Goal: Task Accomplishment & Management: Complete application form

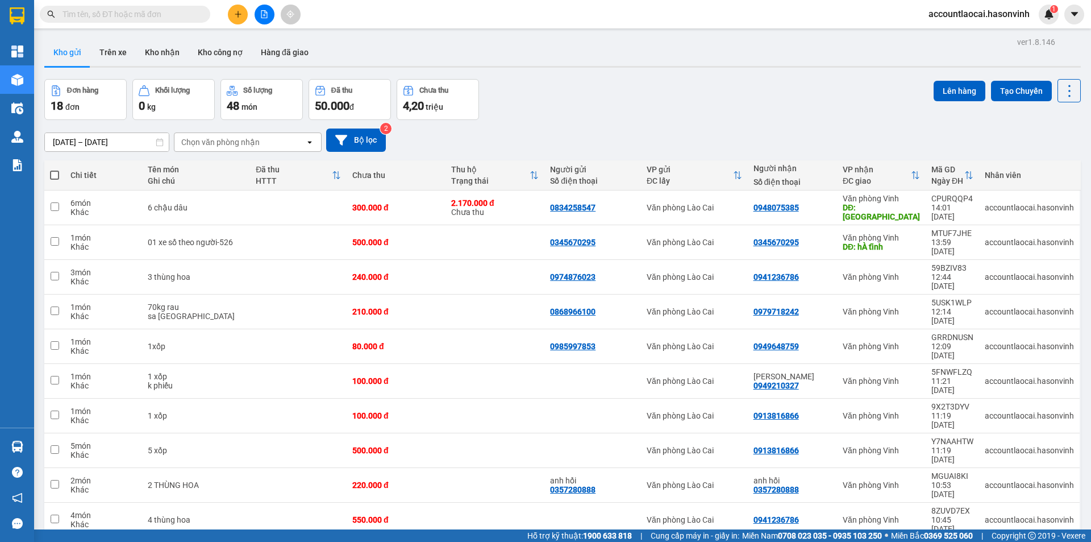
scroll to position [52, 0]
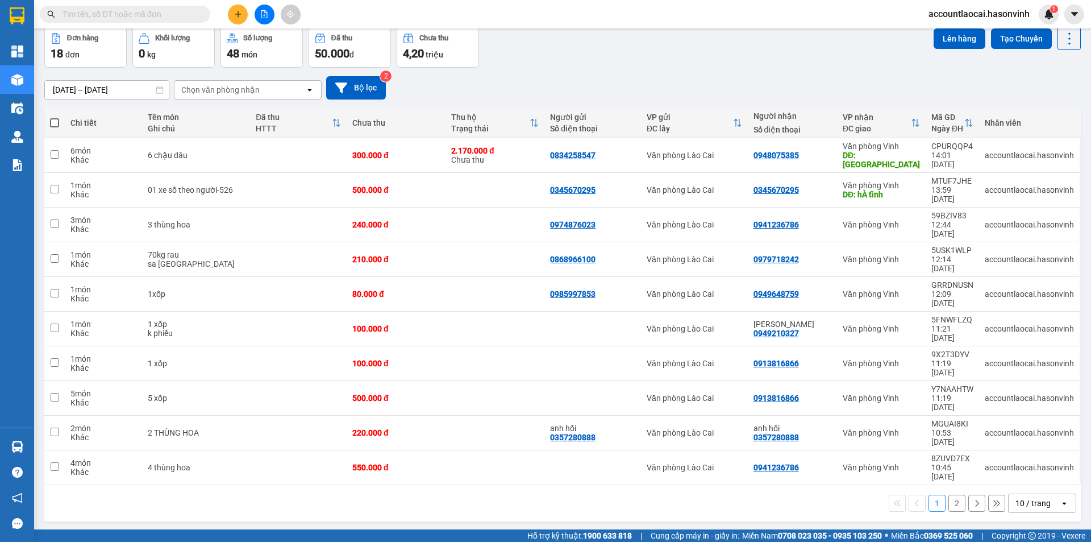
click at [1016, 497] on div "10 / trang" at bounding box center [1033, 502] width 35 height 11
click at [1015, 331] on div "20 / trang" at bounding box center [1034, 325] width 68 height 20
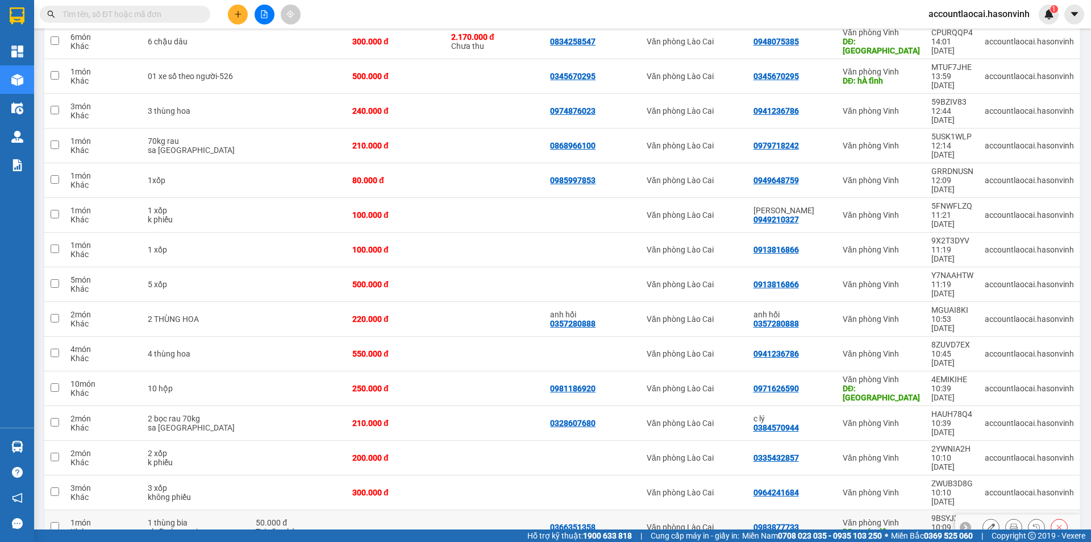
scroll to position [0, 0]
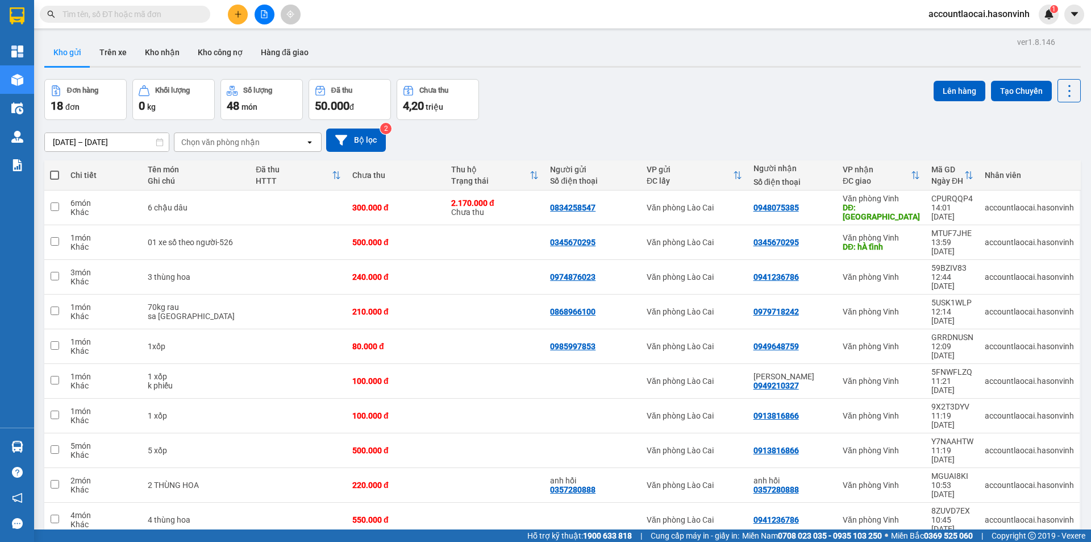
click at [238, 16] on icon "plus" at bounding box center [238, 14] width 8 height 8
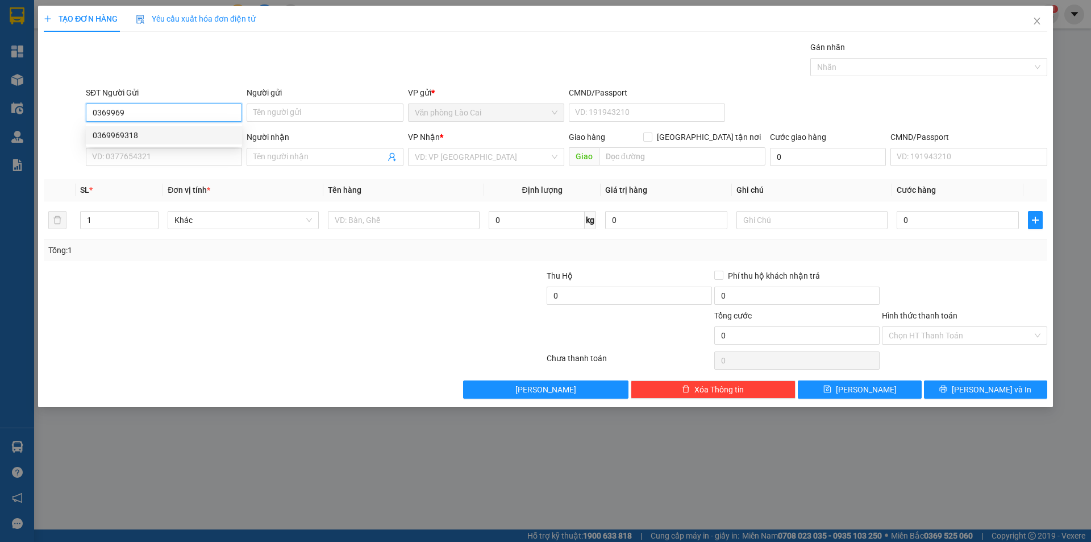
click at [146, 133] on div "0369969318" at bounding box center [164, 135] width 143 height 13
type input "0369969318"
type input "0979438626"
type input "HA TĨNH"
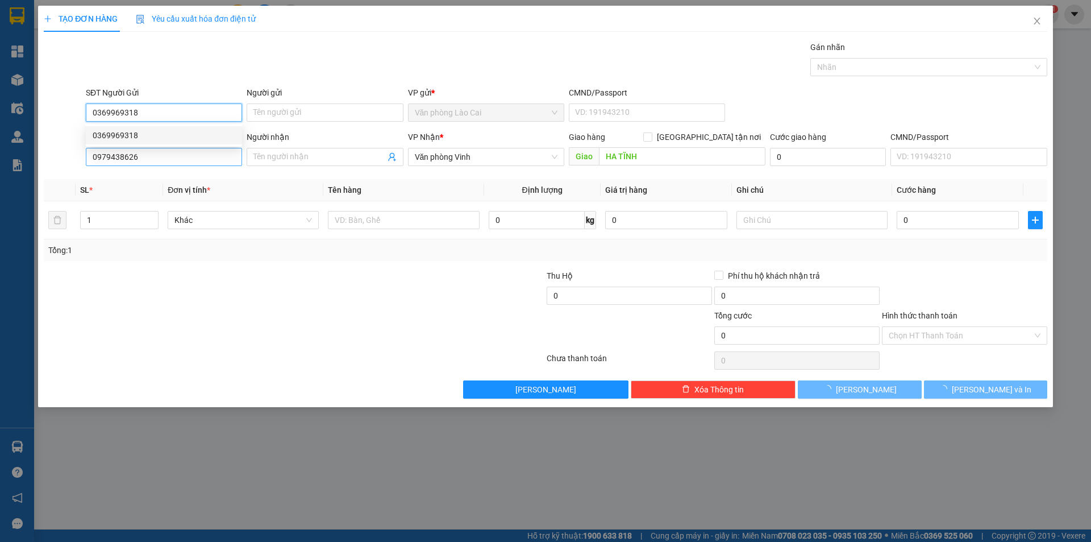
type input "50.000"
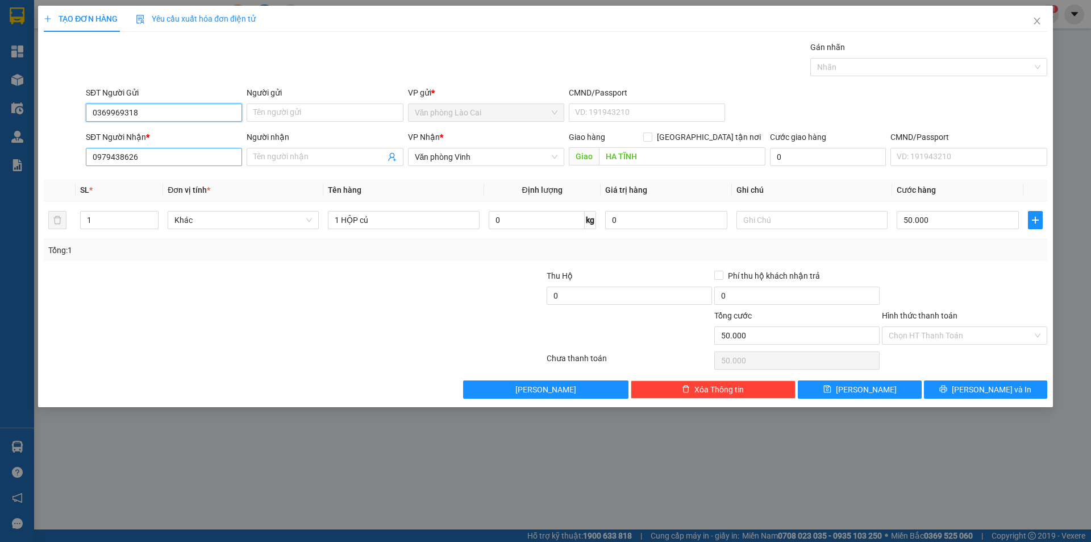
type input "0369969318"
click at [146, 161] on input "0979438626" at bounding box center [164, 157] width 156 height 18
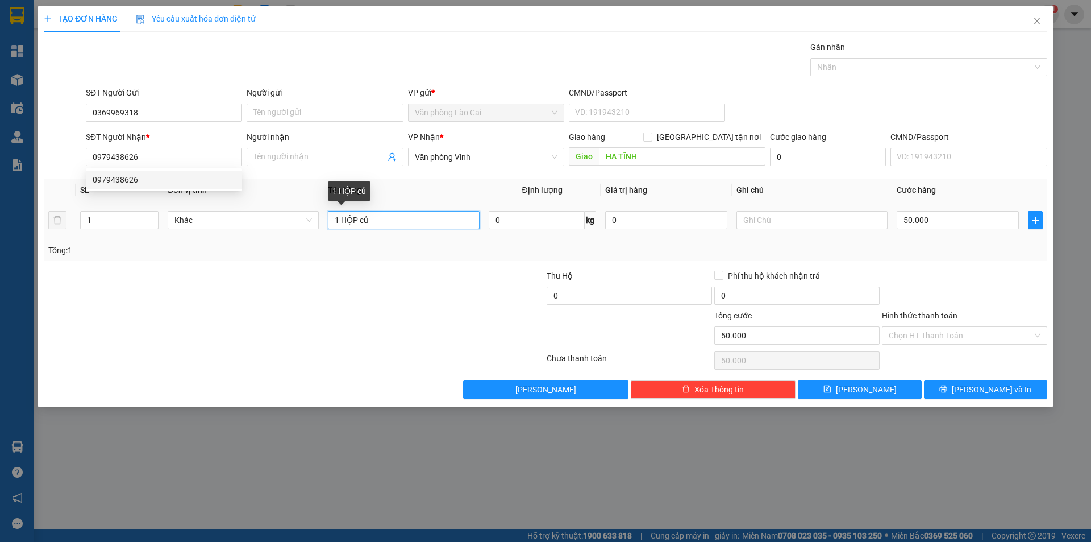
click at [380, 221] on input "1 HỘP củ" at bounding box center [403, 220] width 151 height 18
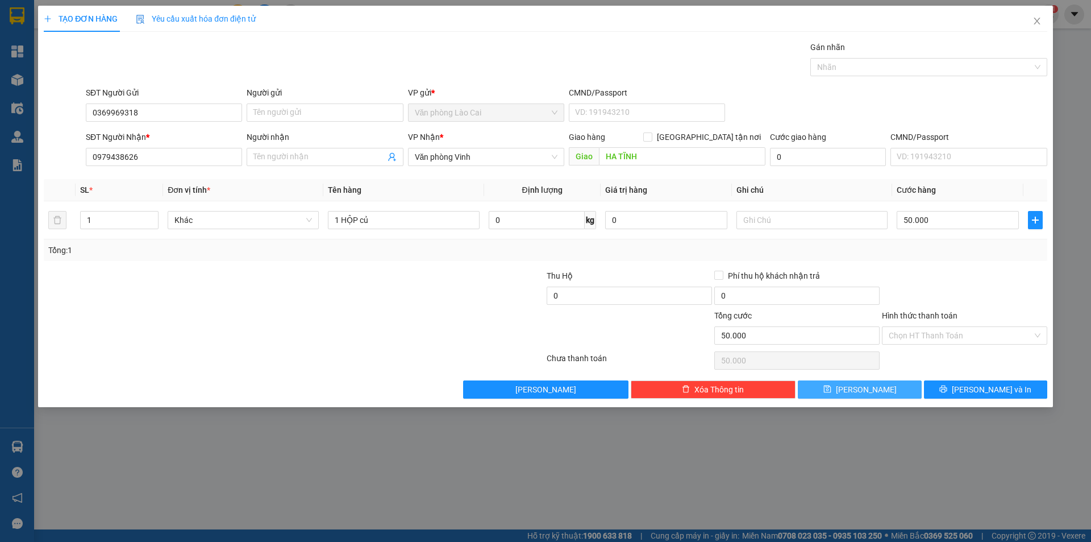
click at [887, 387] on button "[PERSON_NAME]" at bounding box center [859, 389] width 123 height 18
type input "0"
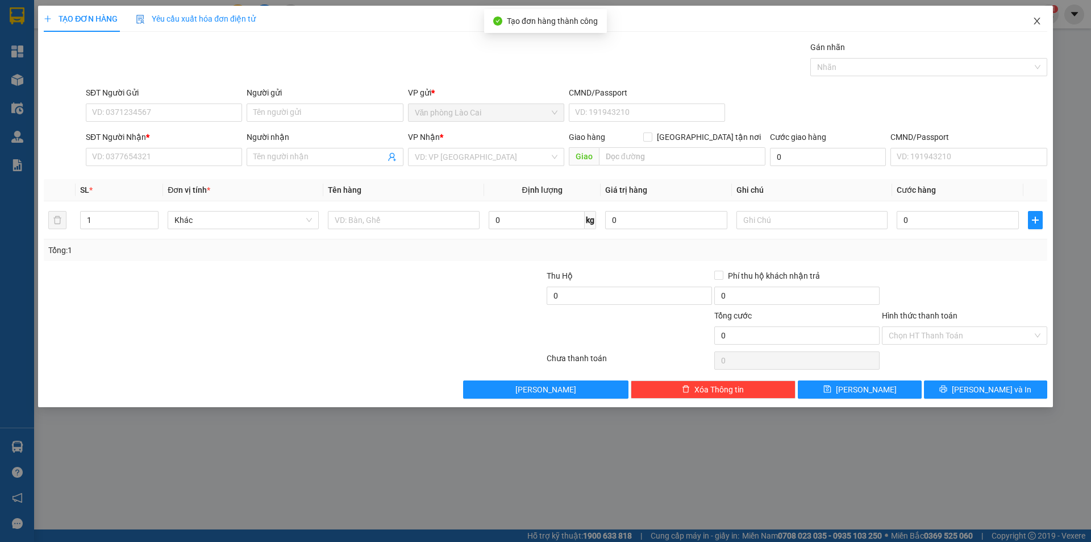
click at [1032, 23] on span "Close" at bounding box center [1037, 22] width 32 height 32
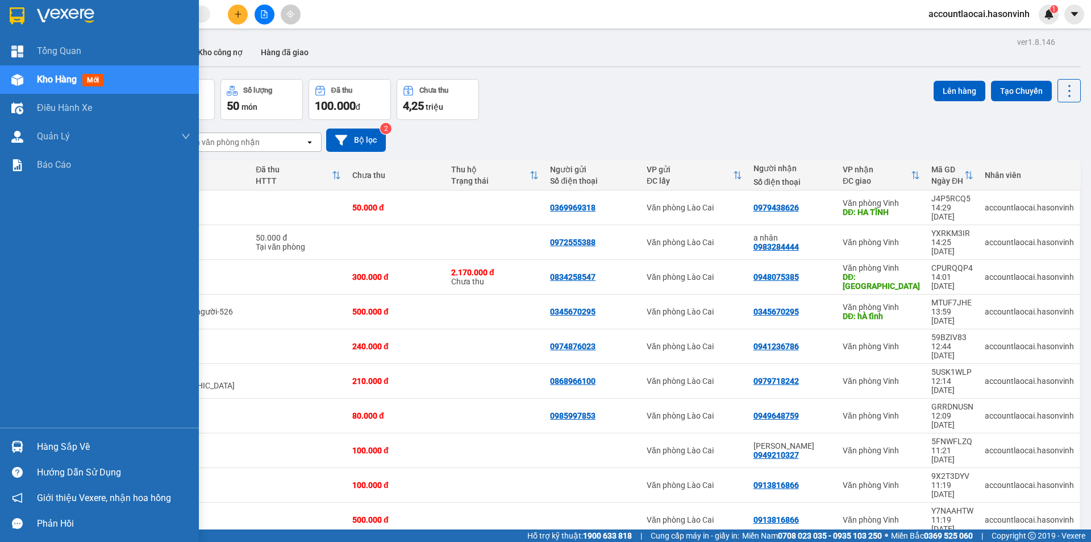
click at [27, 88] on div "Kho hàng mới" at bounding box center [99, 79] width 199 height 28
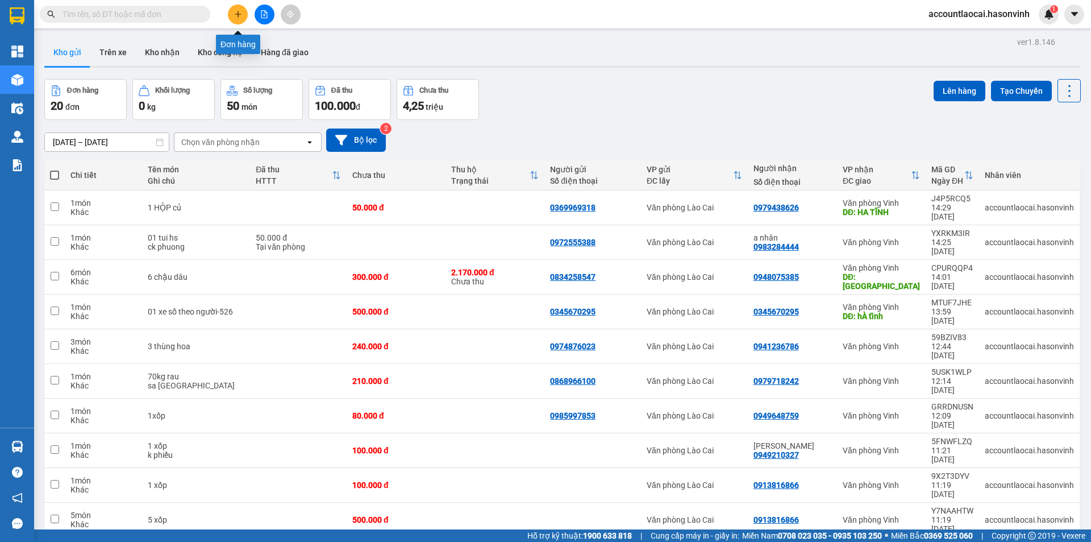
click at [236, 14] on icon "plus" at bounding box center [238, 14] width 6 height 1
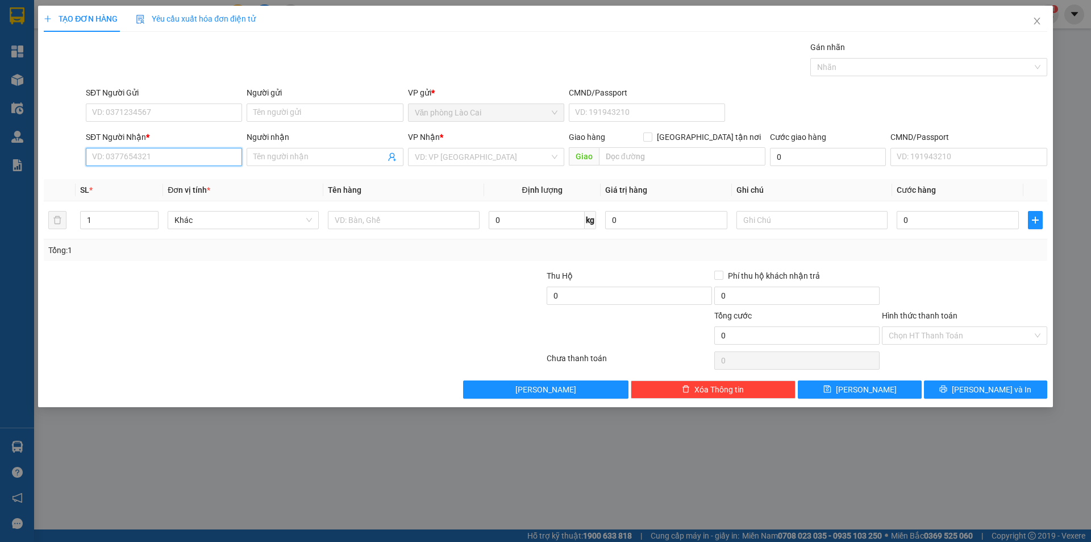
click at [161, 152] on input "SĐT Người Nhận *" at bounding box center [164, 157] width 156 height 18
type input "0373457968"
click at [153, 179] on div "0373457968" at bounding box center [164, 179] width 143 height 13
type input "360.000"
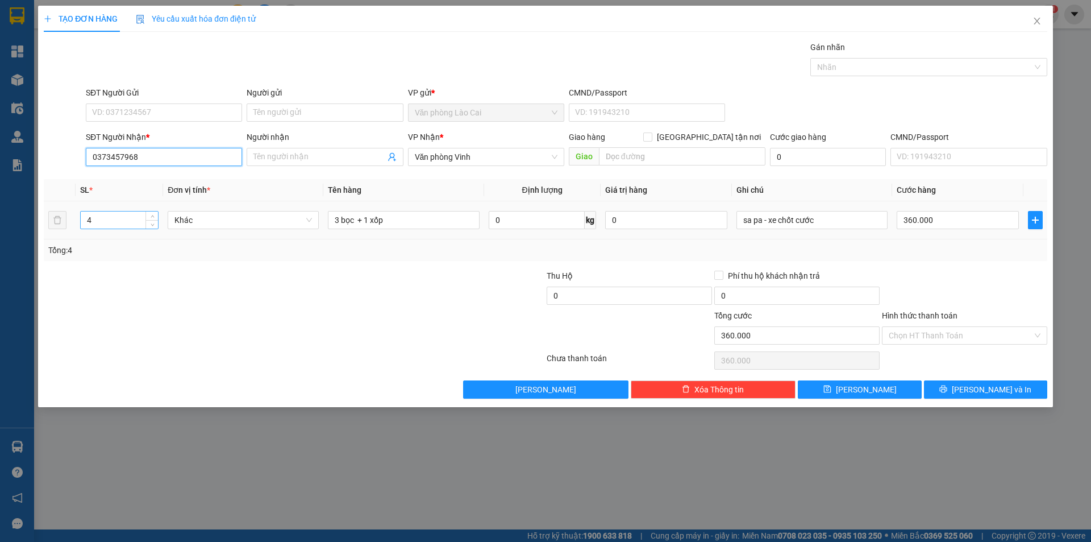
type input "0373457968"
drag, startPoint x: 101, startPoint y: 223, endPoint x: 82, endPoint y: 221, distance: 18.9
click at [82, 221] on input "4" at bounding box center [119, 219] width 77 height 17
type input "1"
drag, startPoint x: 387, startPoint y: 218, endPoint x: 298, endPoint y: 212, distance: 88.9
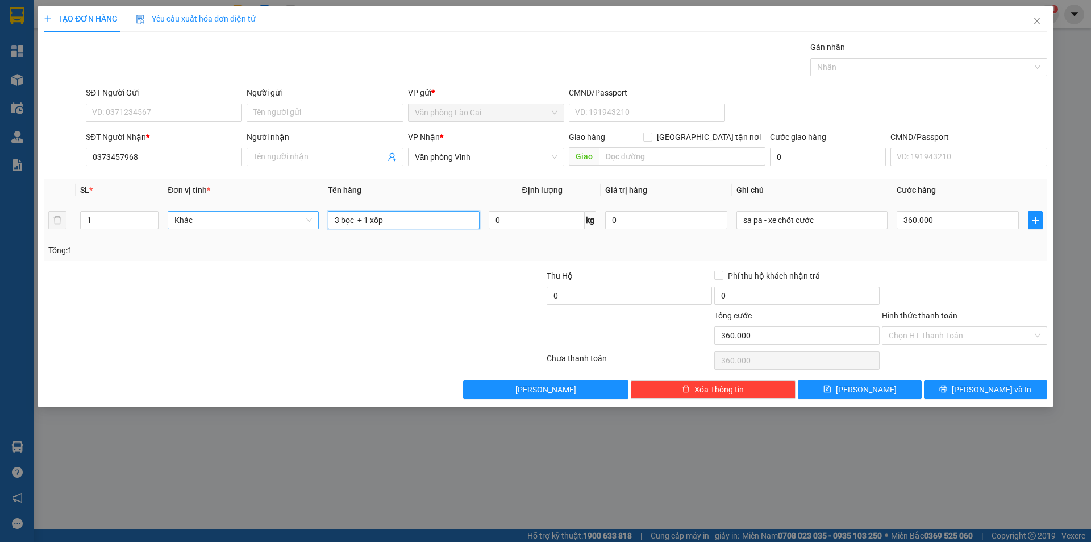
click at [298, 212] on tr "1 Khác 3 bọc + 1 xốp 0 kg 0 sa pa - xe chốt cước 360.000" at bounding box center [546, 220] width 1004 height 38
type input "1"
type input "120 kg rau"
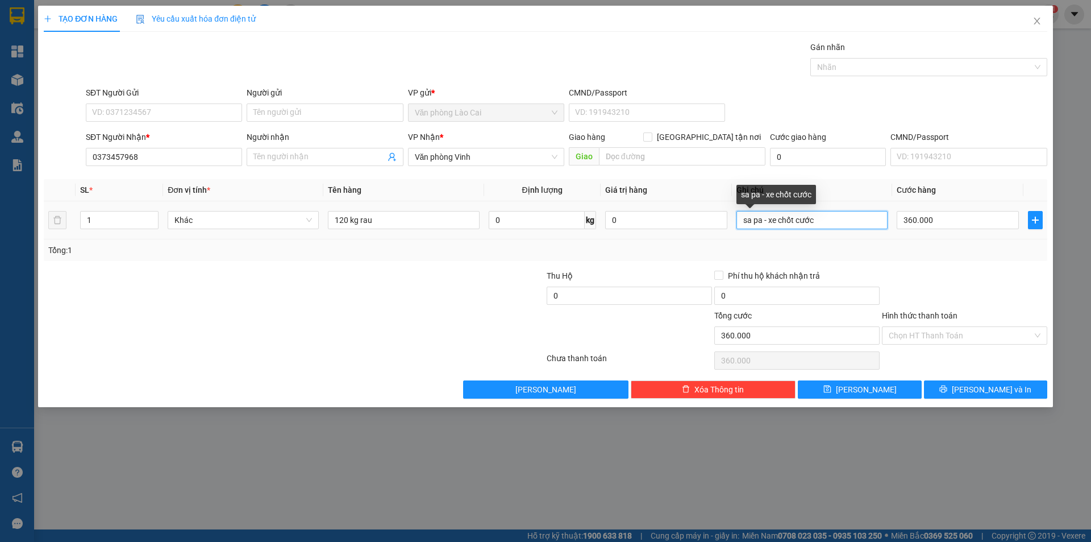
click at [815, 214] on input "sa pa - xe chốt cước" at bounding box center [812, 220] width 151 height 18
click at [768, 219] on input "sa pa - xe chốt cước" at bounding box center [812, 220] width 151 height 18
drag, startPoint x: 763, startPoint y: 218, endPoint x: 862, endPoint y: 210, distance: 98.7
click at [862, 210] on div "sa pa - xe chốt cước" at bounding box center [812, 220] width 151 height 23
type input "sa [GEOGRAPHIC_DATA]"
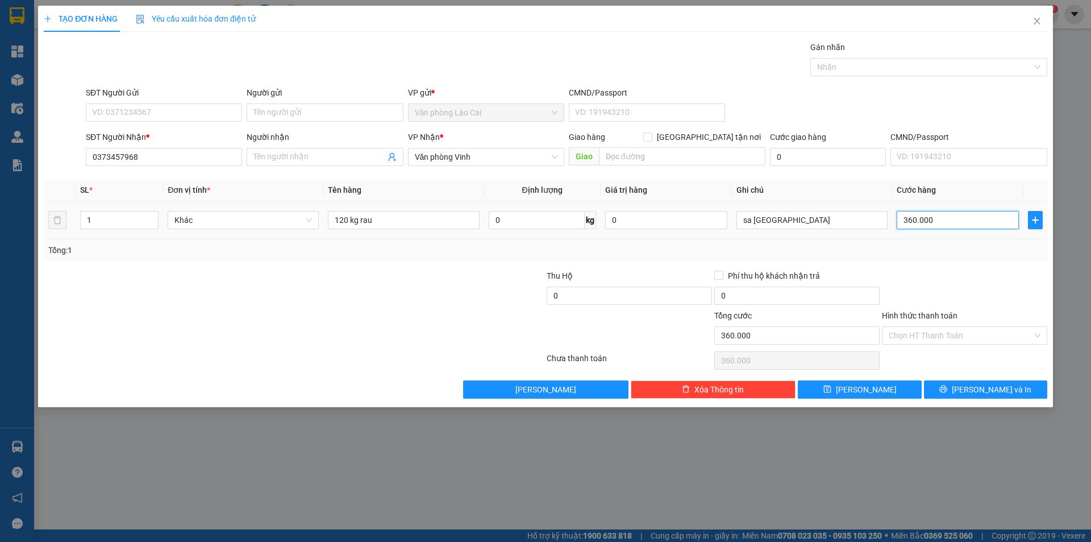
click at [956, 217] on input "360.000" at bounding box center [958, 220] width 122 height 18
type input "3"
type input "36"
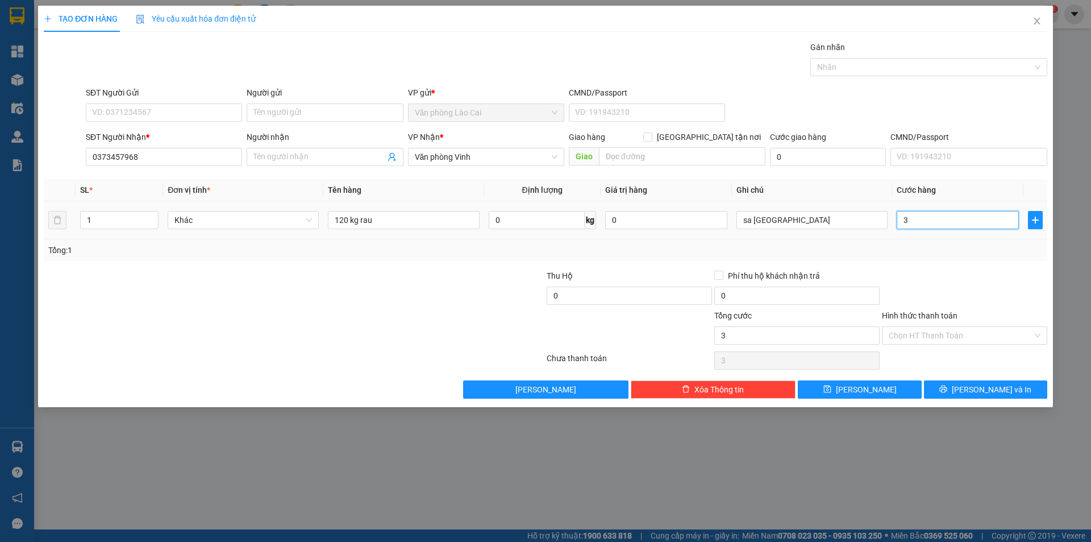
type input "36"
type input "360"
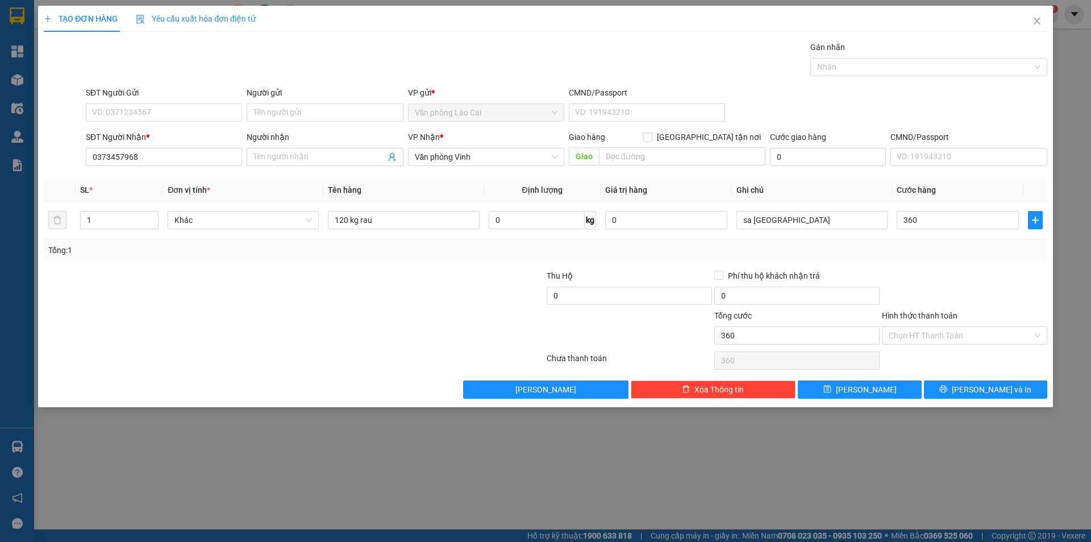
type input "360.000"
click at [961, 294] on div at bounding box center [965, 289] width 168 height 40
click at [832, 385] on icon "save" at bounding box center [828, 389] width 8 height 8
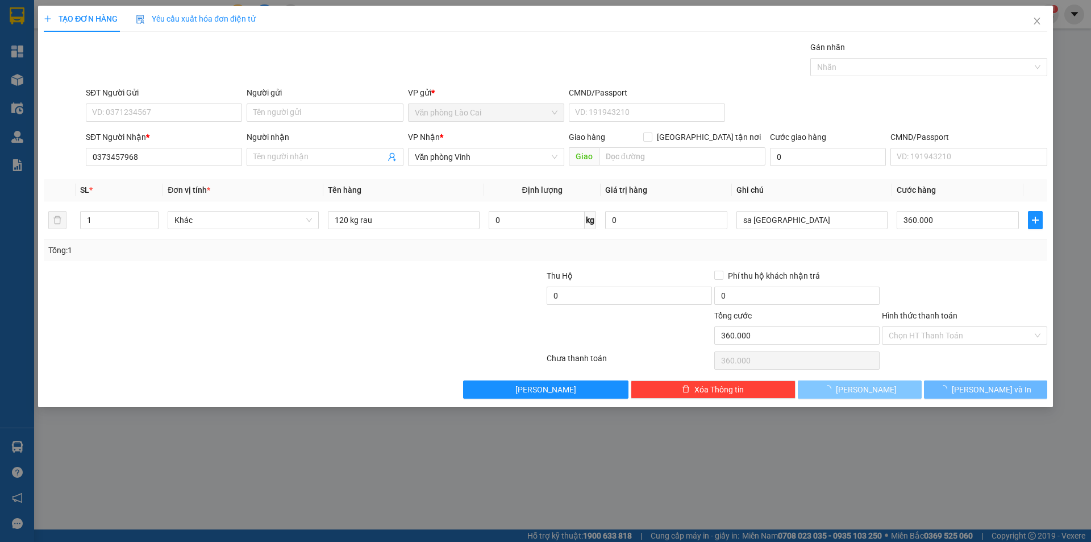
type input "0"
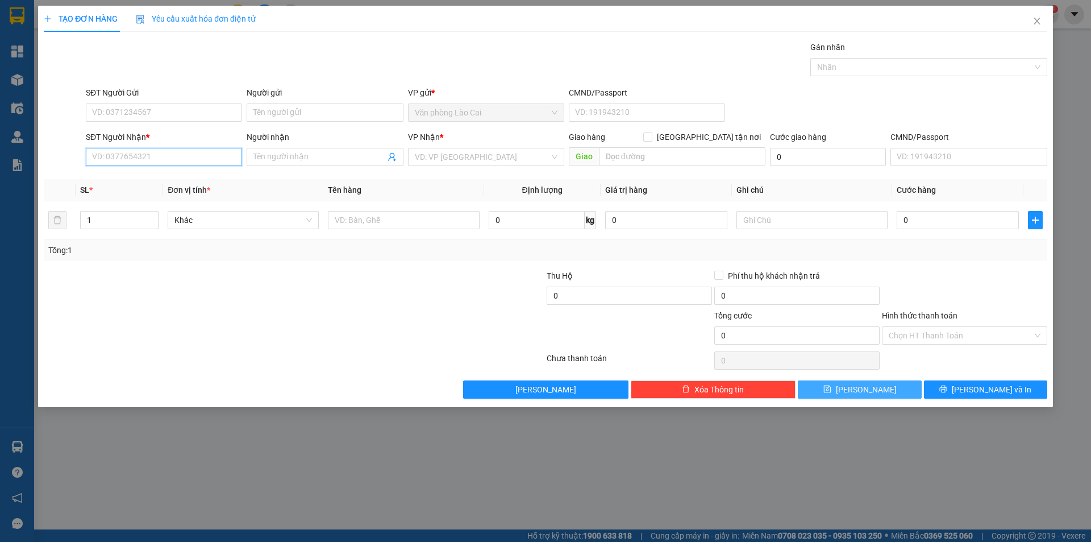
click at [113, 160] on input "SĐT Người Nhận *" at bounding box center [164, 157] width 156 height 18
type input "0917878775"
click at [123, 178] on div "0917878775" at bounding box center [164, 179] width 143 height 13
type input "HT"
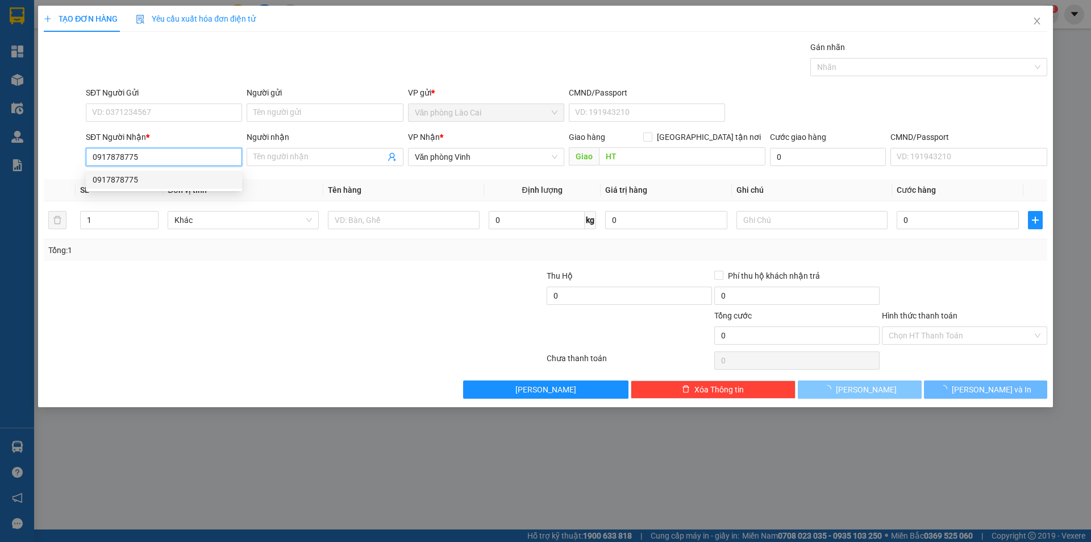
type input "150.000"
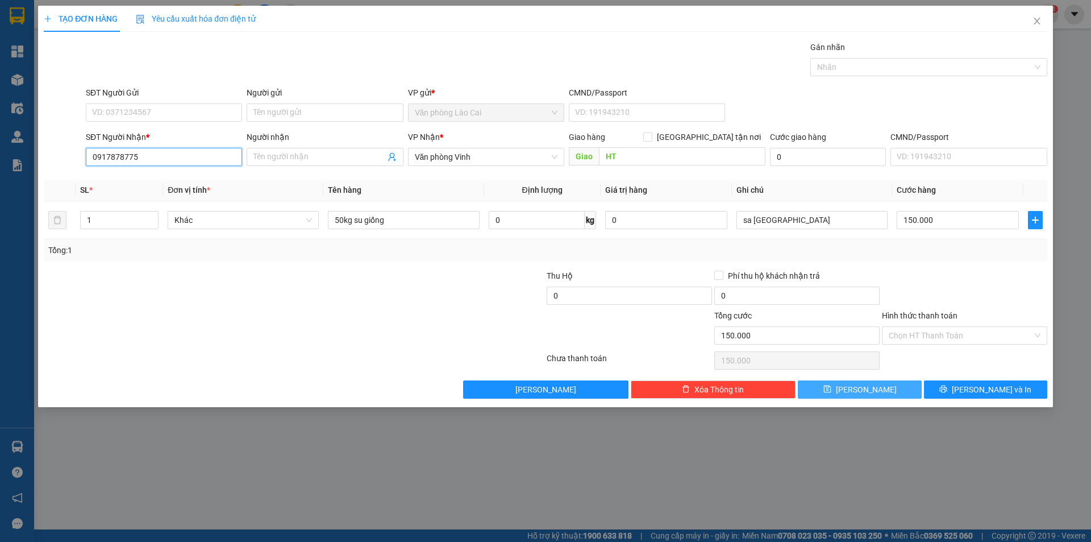
type input "0917878775"
click at [919, 252] on div "Tổng: 1" at bounding box center [545, 250] width 995 height 13
click at [841, 393] on button "[PERSON_NAME]" at bounding box center [859, 389] width 123 height 18
type input "0"
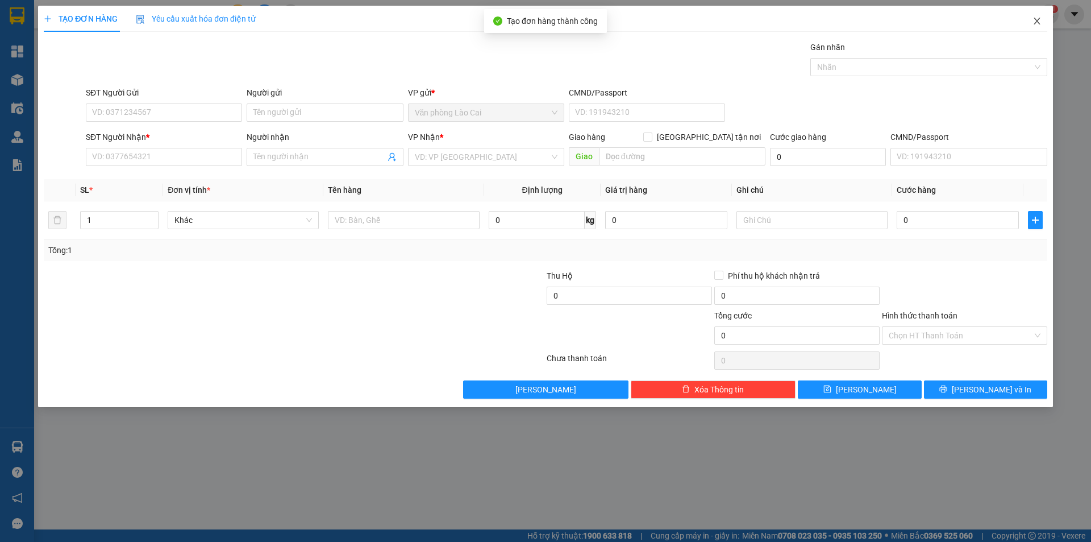
click at [1033, 19] on icon "close" at bounding box center [1037, 20] width 9 height 9
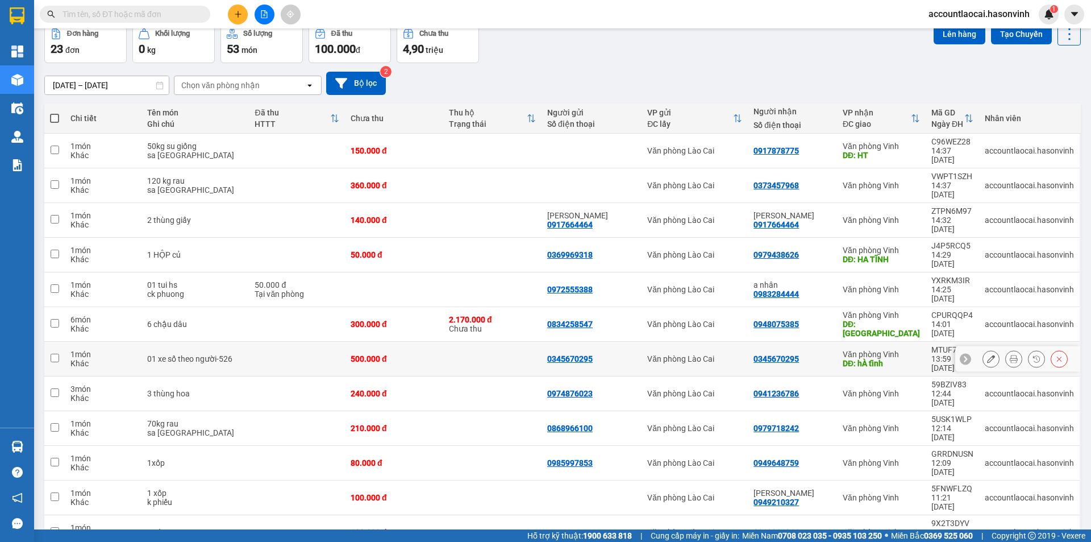
scroll to position [171, 0]
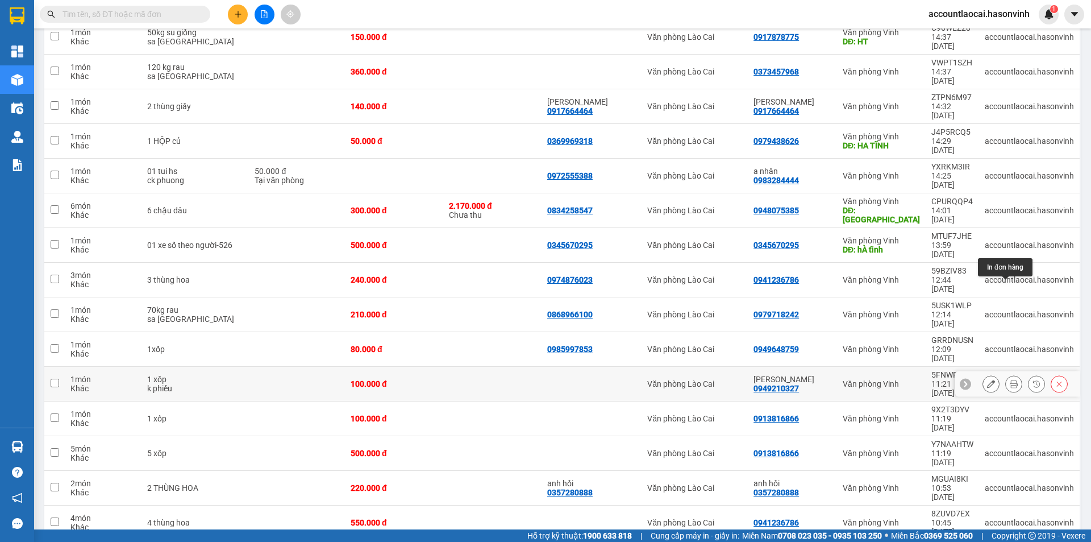
click at [983, 374] on button at bounding box center [991, 384] width 16 height 20
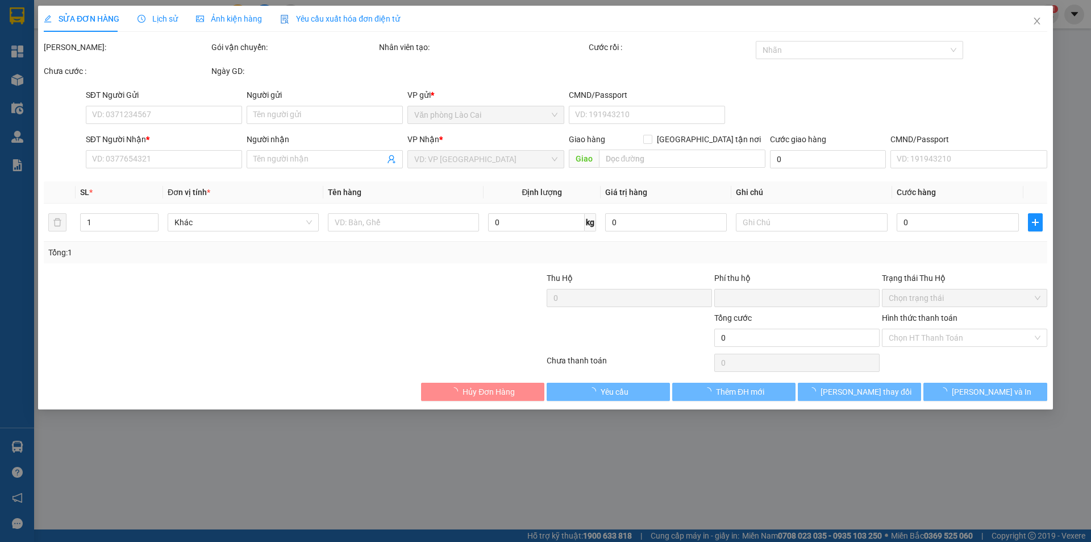
type input "0949210327"
type input "[PERSON_NAME]"
type input "0"
type input "100.000"
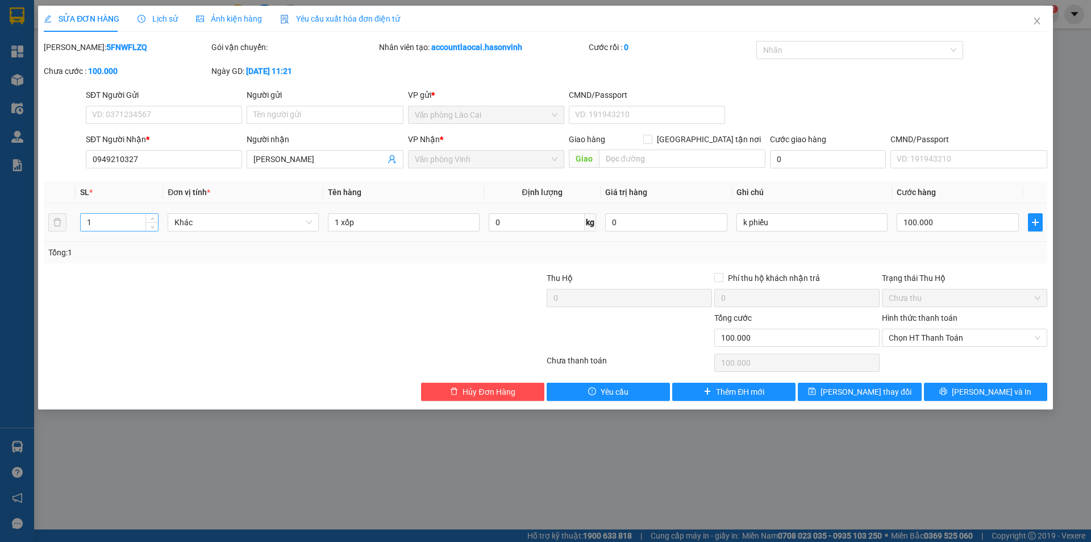
click at [119, 219] on input "1" at bounding box center [119, 222] width 77 height 17
type input "3"
click at [372, 225] on input "1 xốp" at bounding box center [403, 222] width 151 height 18
type input "1 xốp+ 2 xọt đào"
type input "2"
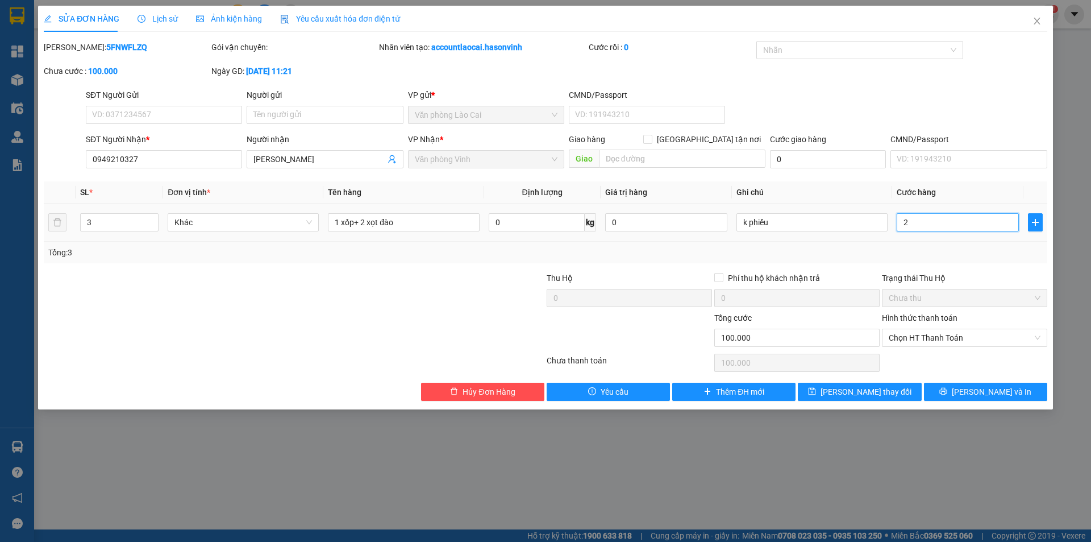
type input "2"
type input "20"
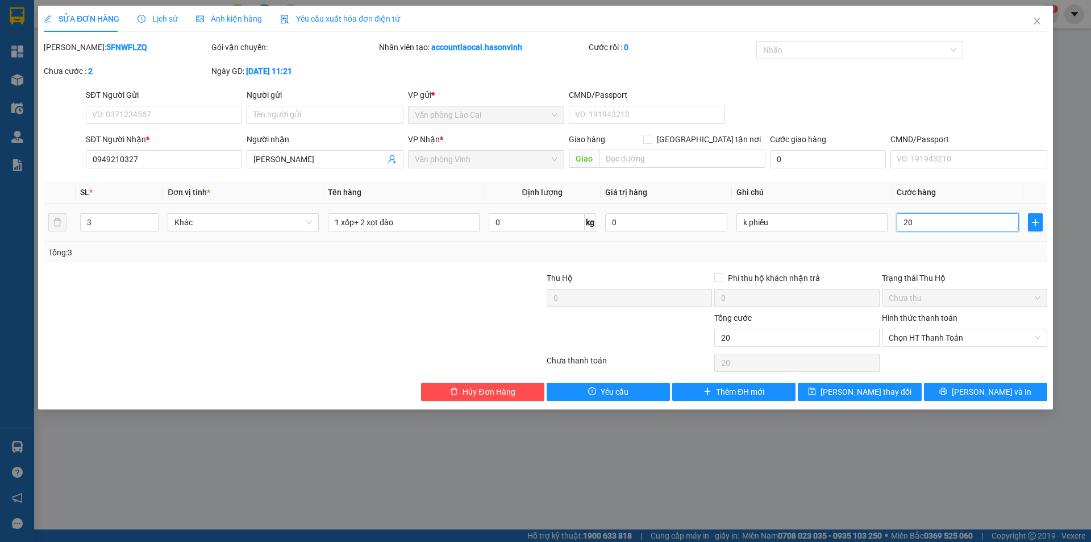
type input "200"
type input "200.000"
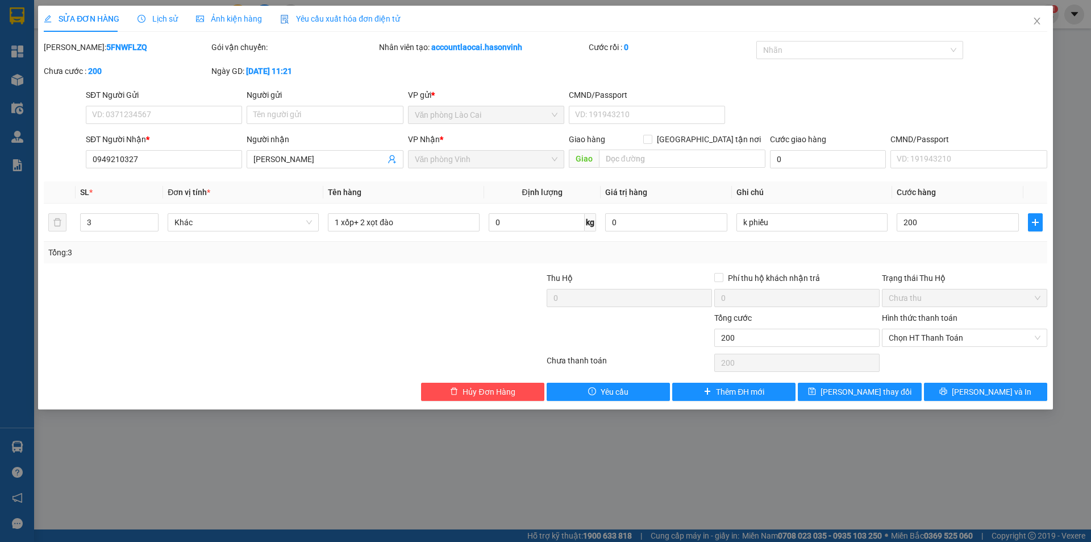
type input "200.000"
click at [897, 255] on div "Tổng: 3" at bounding box center [545, 252] width 995 height 13
click at [835, 399] on button "[PERSON_NAME] thay đổi" at bounding box center [859, 392] width 123 height 18
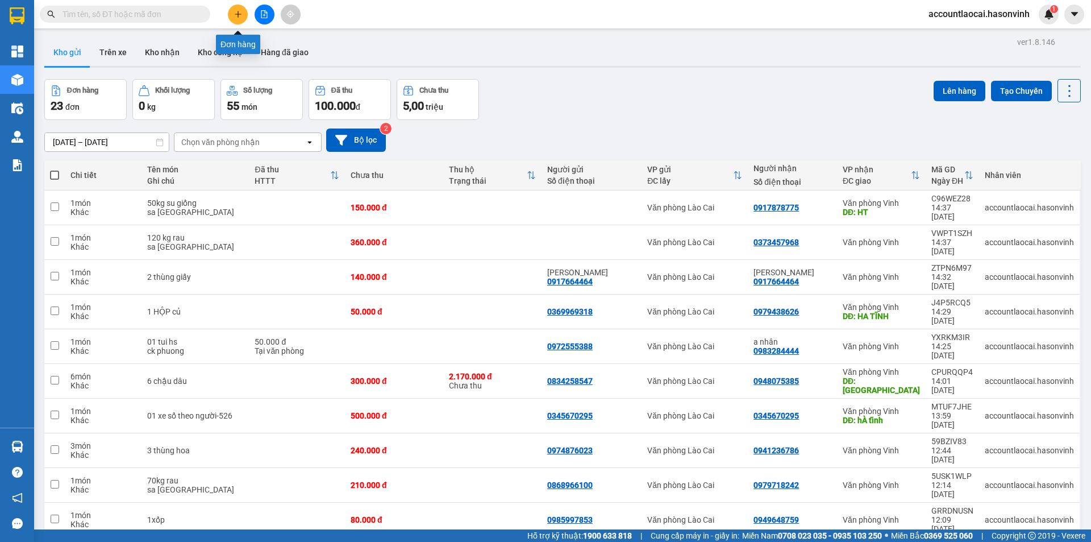
click at [235, 16] on icon "plus" at bounding box center [238, 14] width 8 height 8
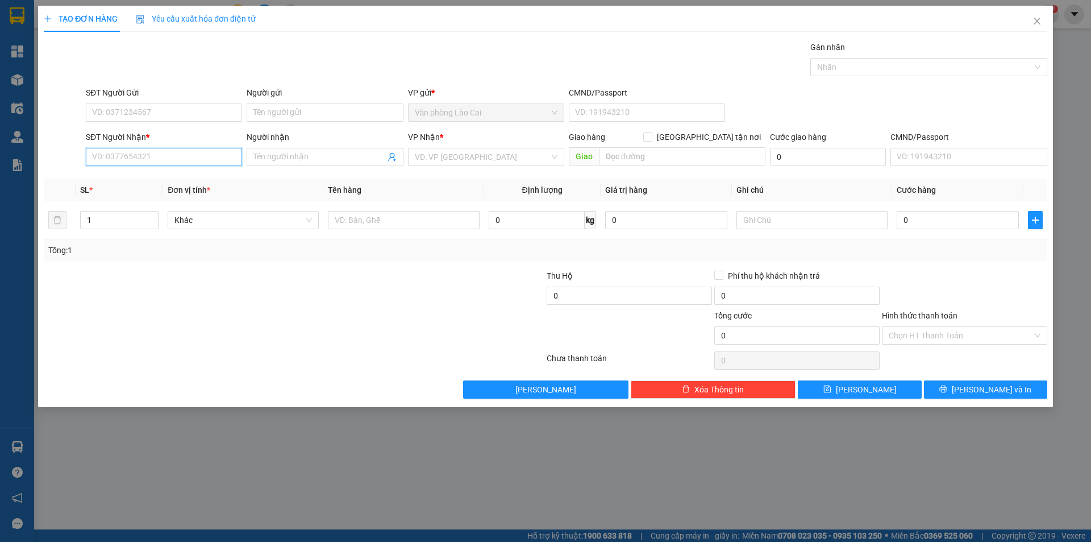
click at [161, 163] on input "SĐT Người Nhận *" at bounding box center [164, 157] width 156 height 18
click at [135, 174] on div "0964808677 - [PERSON_NAME]" at bounding box center [164, 179] width 143 height 13
type input "0964808677"
type input "[PERSON_NAME]"
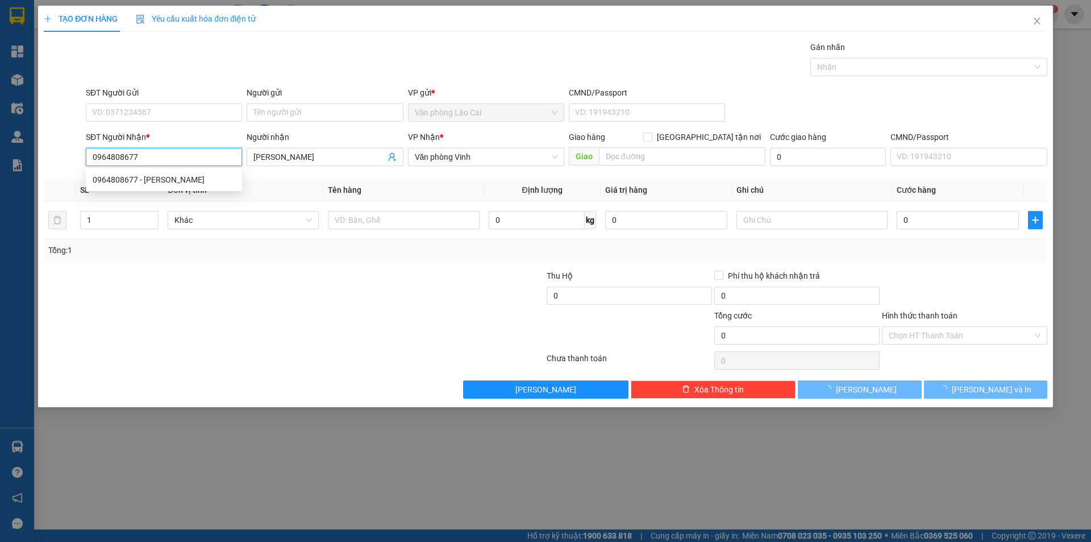
type input "900.000"
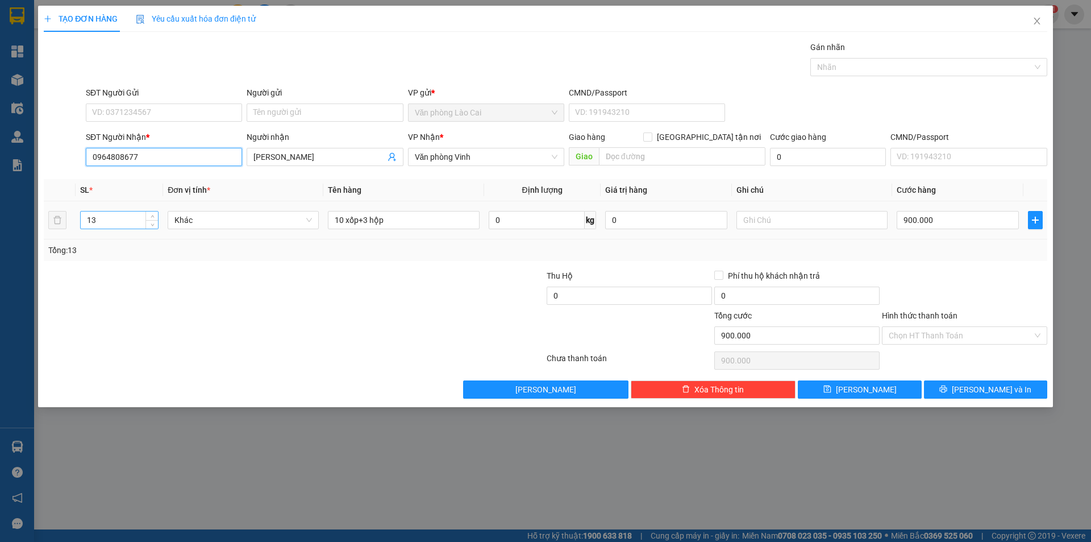
type input "0964808677"
click at [57, 211] on tr "13 Khác 10 xốp+3 hộp 0 kg 0 900.000" at bounding box center [546, 220] width 1004 height 38
click at [396, 218] on input "10 xốp+3 hộp" at bounding box center [403, 220] width 151 height 18
drag, startPoint x: 396, startPoint y: 218, endPoint x: 327, endPoint y: 220, distance: 68.8
click at [327, 220] on td "10 xốp+3 hộp" at bounding box center [403, 220] width 160 height 38
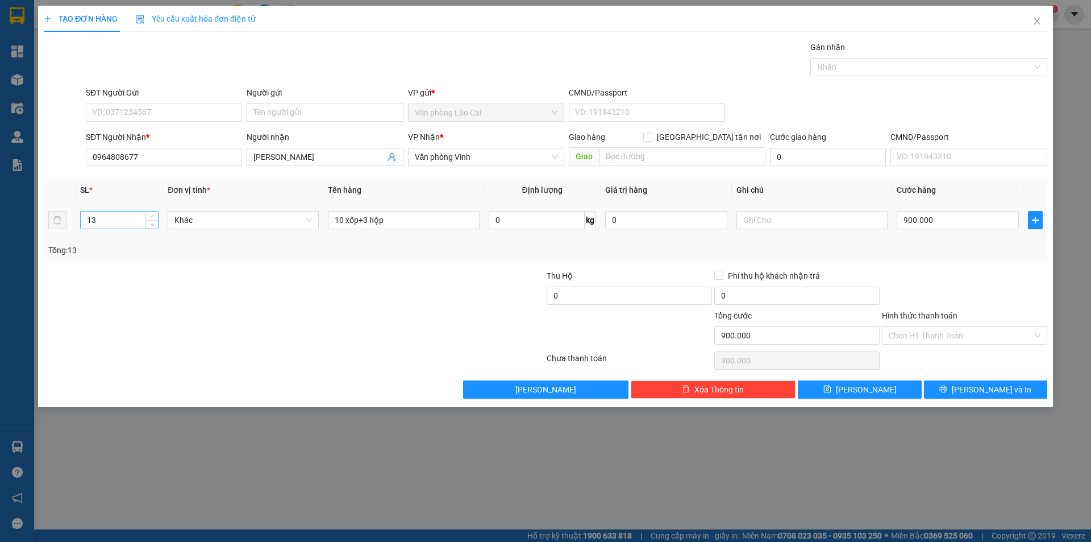
click at [99, 225] on input "13" at bounding box center [119, 219] width 77 height 17
type input "1"
type input "10"
click at [1033, 3] on div "TẠO ĐƠN HÀNG Yêu cầu xuất hóa đơn điện tử Transit Pickup Surcharge Ids Transit …" at bounding box center [545, 271] width 1091 height 542
click at [1034, 18] on icon "close" at bounding box center [1037, 20] width 9 height 9
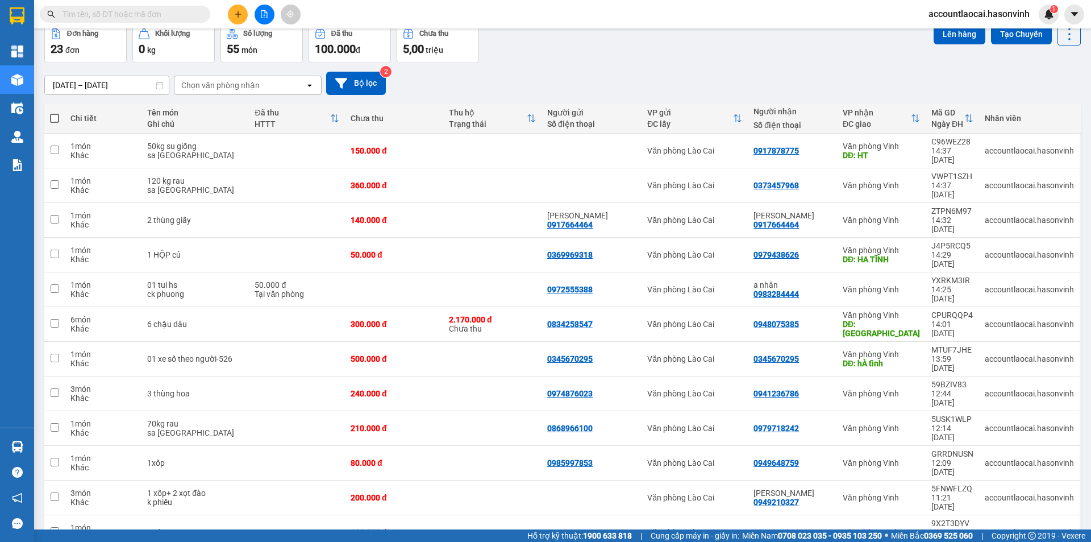
scroll to position [219, 0]
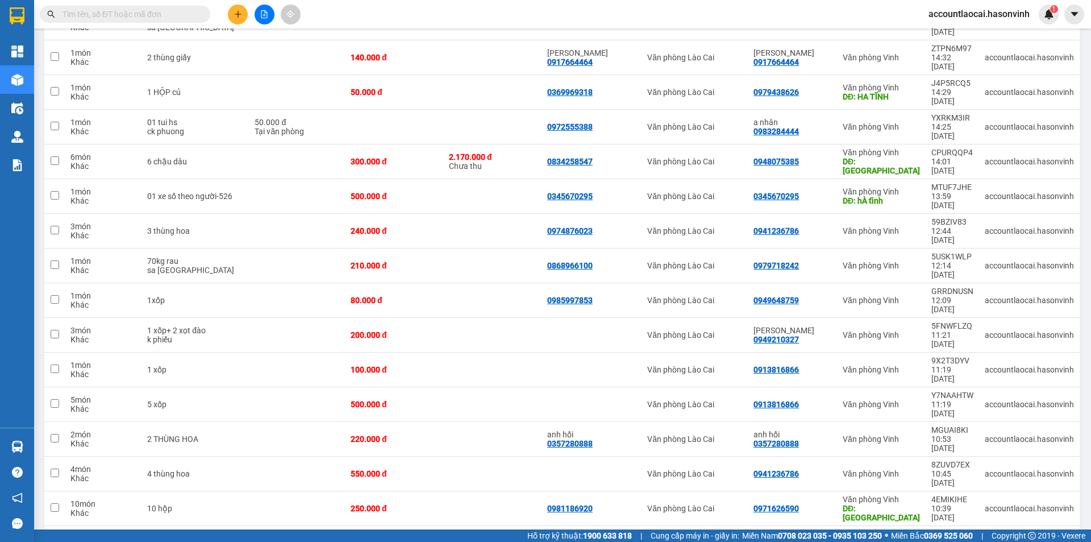
click at [1013, 427] on div "50 / trang" at bounding box center [1034, 435] width 68 height 20
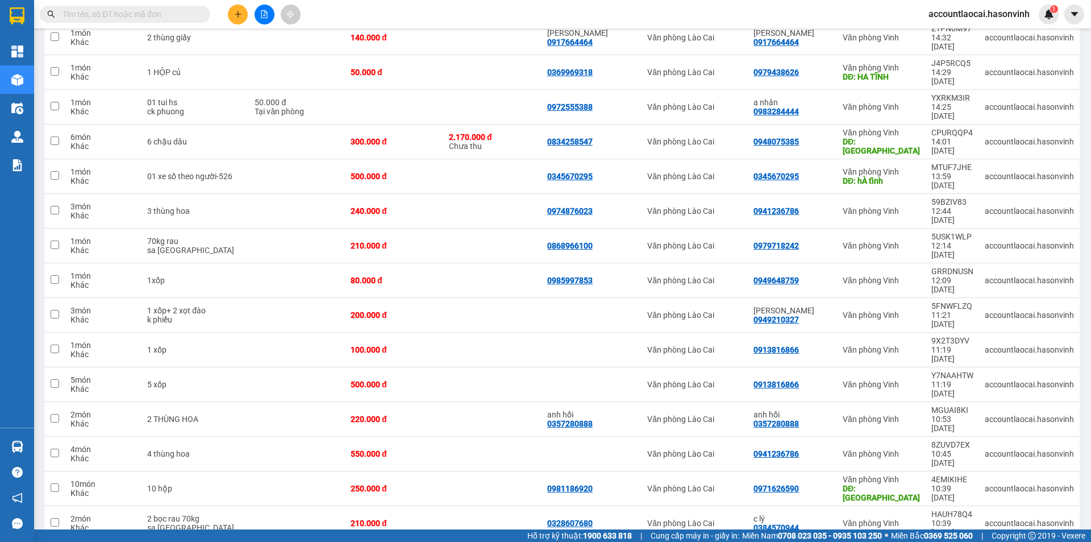
scroll to position [296, 0]
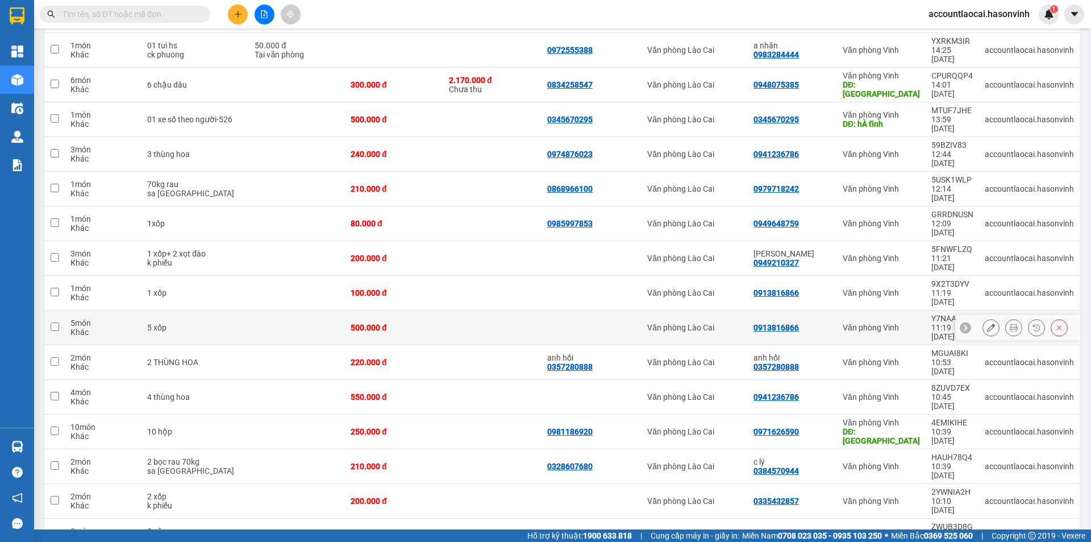
click at [812, 323] on div "0913816866" at bounding box center [793, 327] width 78 height 9
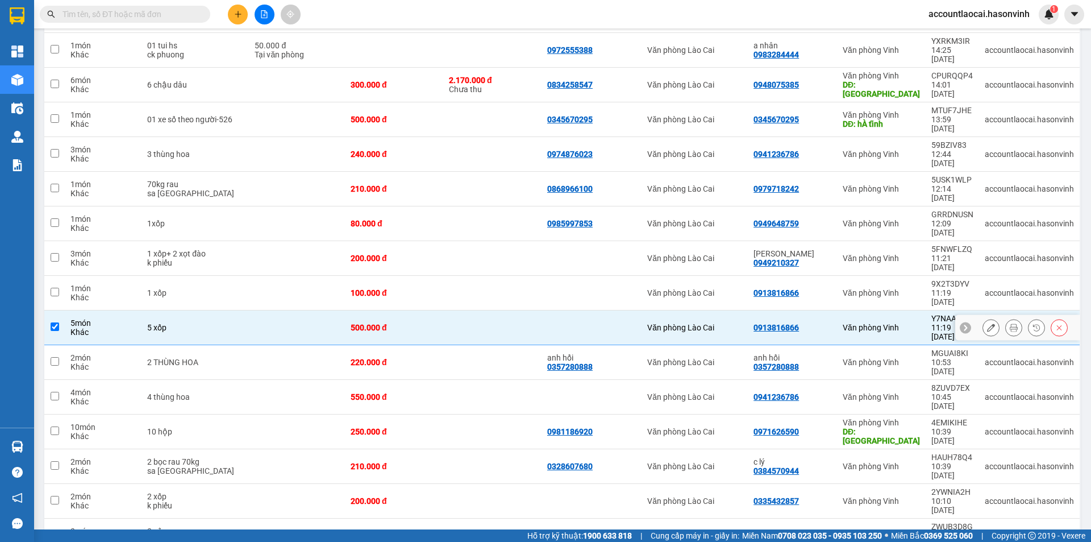
click at [59, 310] on td at bounding box center [54, 327] width 20 height 35
checkbox input "false"
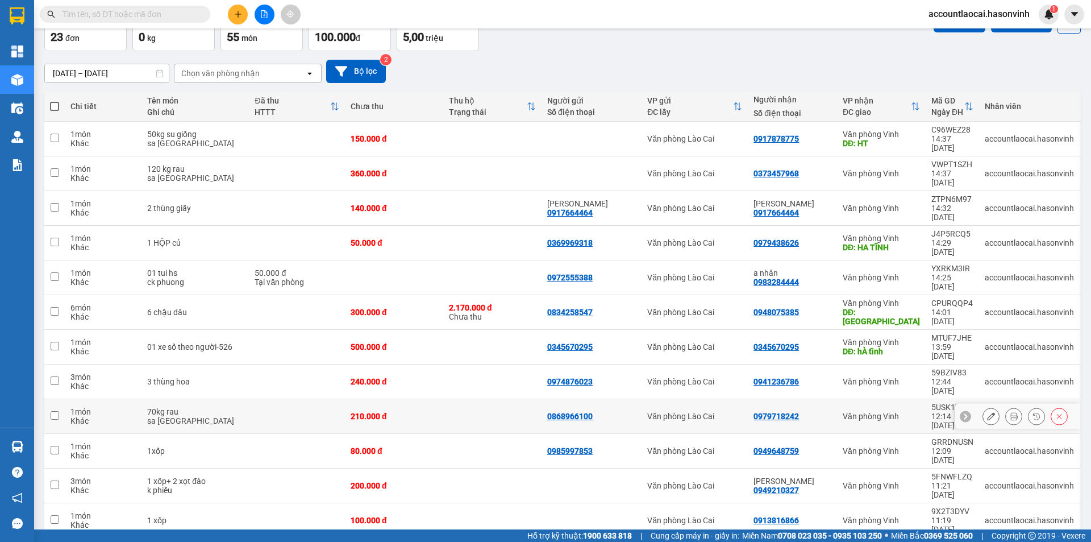
scroll to position [182, 0]
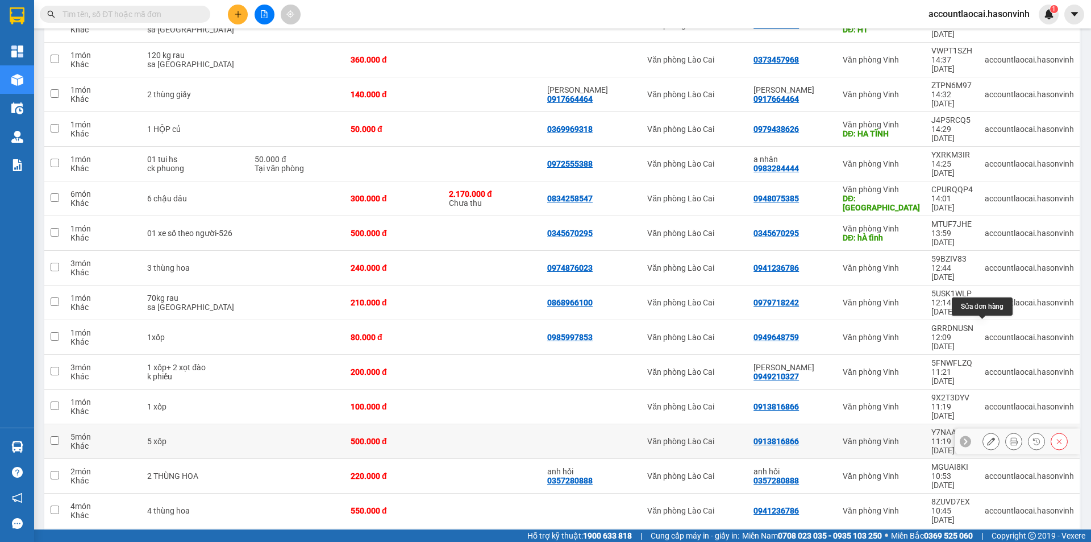
click at [987, 437] on icon at bounding box center [991, 441] width 8 height 8
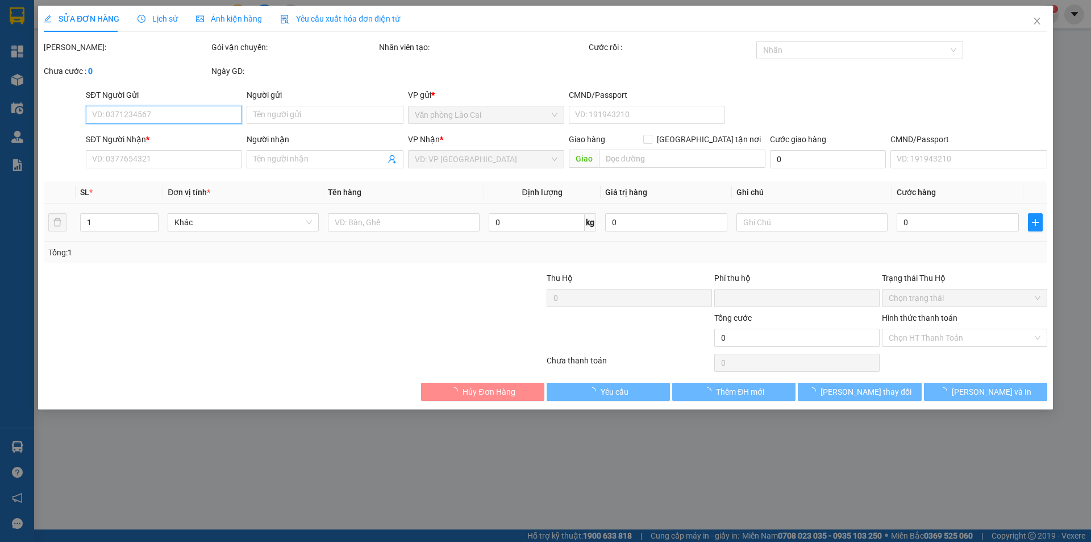
type input "0913816866"
type input "0"
type input "500.000"
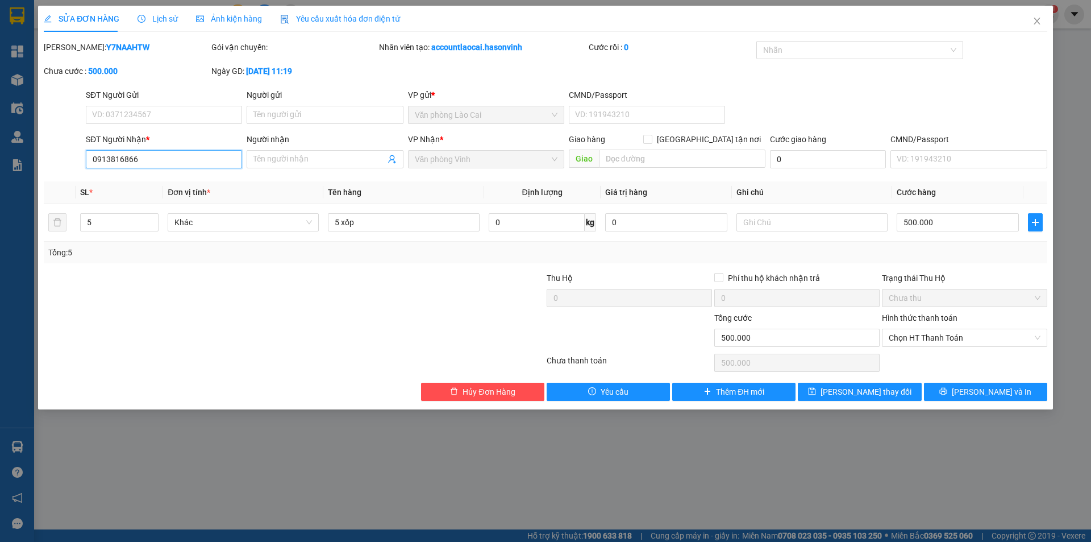
click at [163, 160] on input "0913816866" at bounding box center [164, 159] width 156 height 18
drag, startPoint x: 163, startPoint y: 160, endPoint x: 90, endPoint y: 157, distance: 72.8
click at [90, 157] on input "0913816866" at bounding box center [164, 159] width 156 height 18
click at [143, 188] on div "0964808677 - [PERSON_NAME]" at bounding box center [164, 182] width 143 height 13
type input "0964808677"
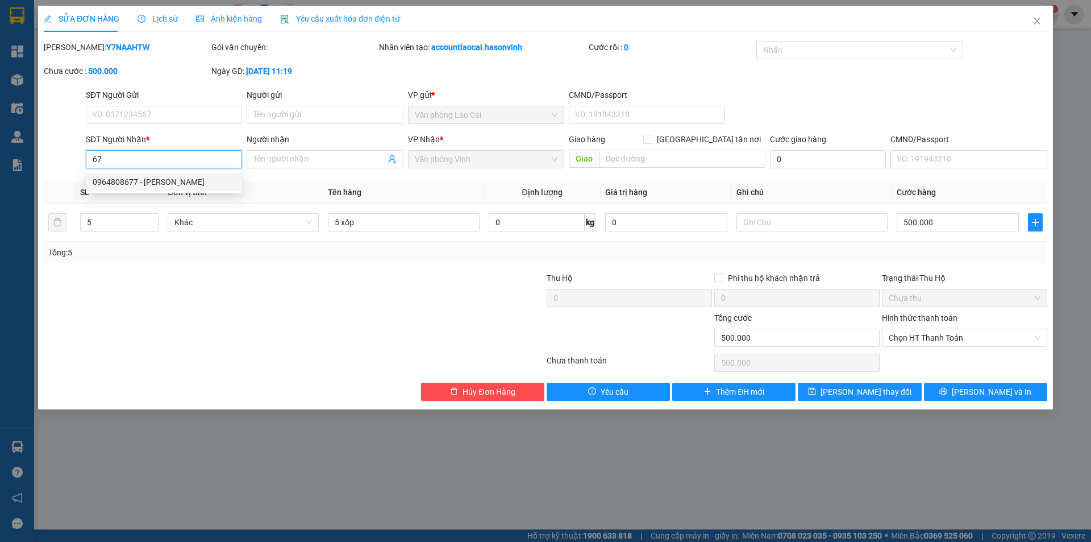
type input "[PERSON_NAME]"
type input "0964808677"
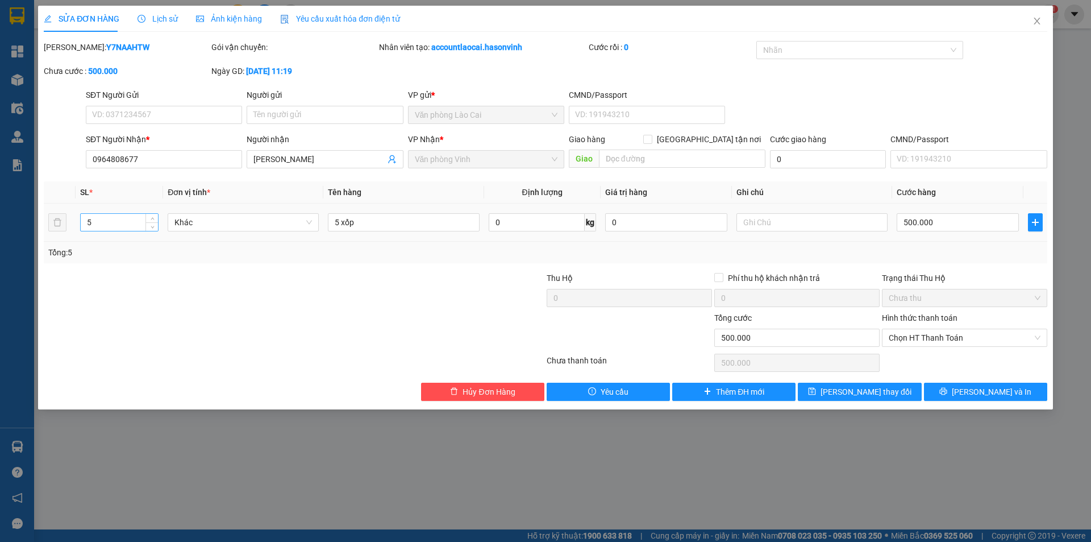
click at [110, 223] on input "5" at bounding box center [119, 222] width 77 height 17
type input "10"
click at [1041, 21] on icon "close" at bounding box center [1037, 20] width 9 height 9
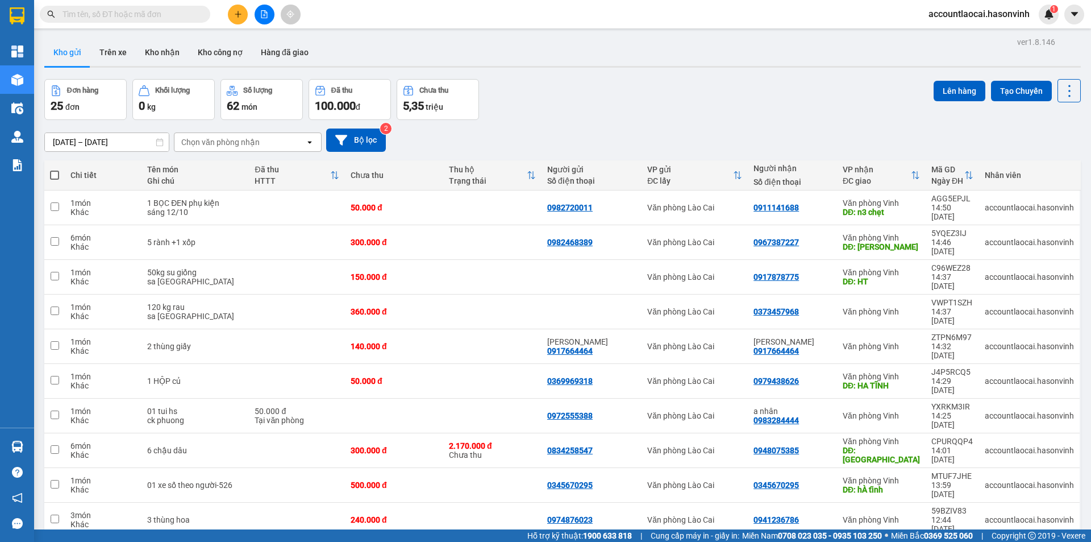
click at [108, 19] on input "text" at bounding box center [130, 14] width 134 height 13
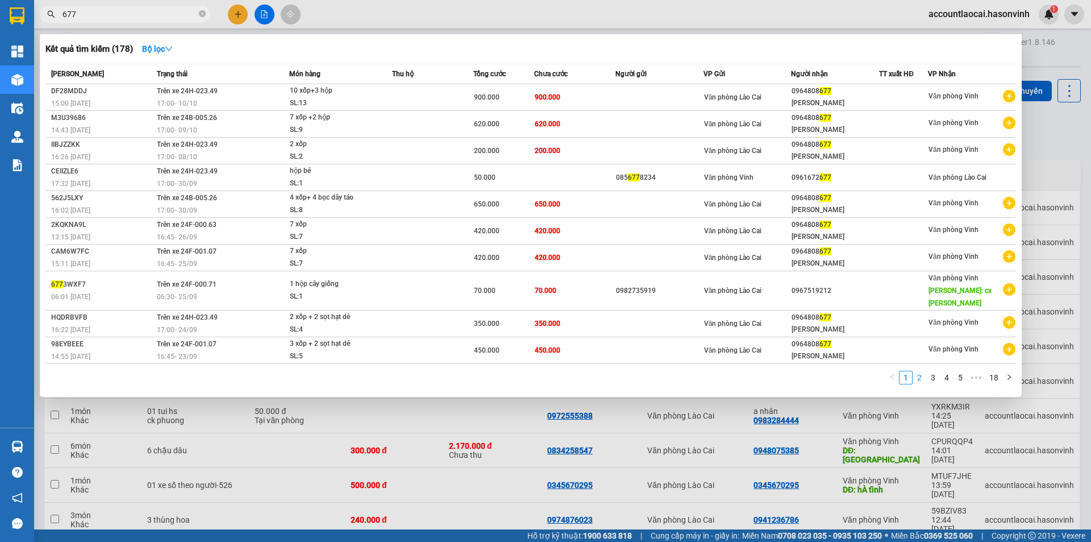
type input "677"
click at [922, 377] on link "2" at bounding box center [919, 377] width 13 height 13
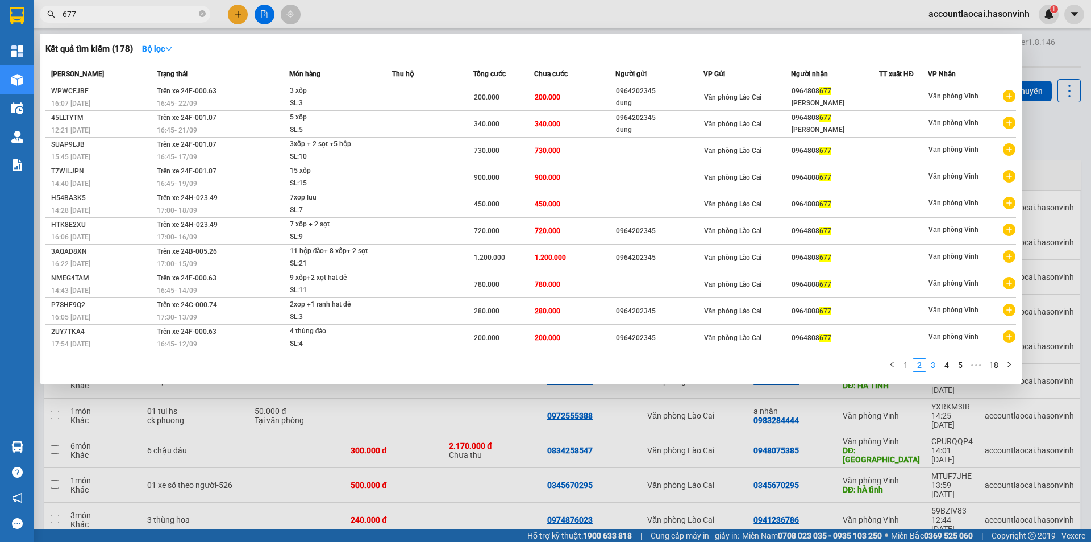
click at [933, 369] on link "3" at bounding box center [933, 365] width 13 height 13
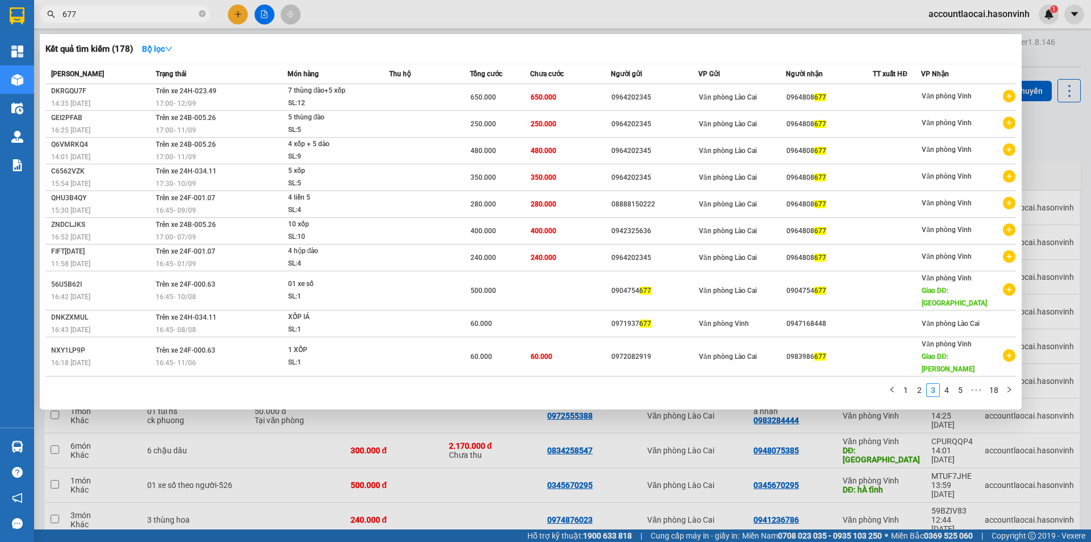
click at [1057, 132] on div at bounding box center [545, 271] width 1091 height 542
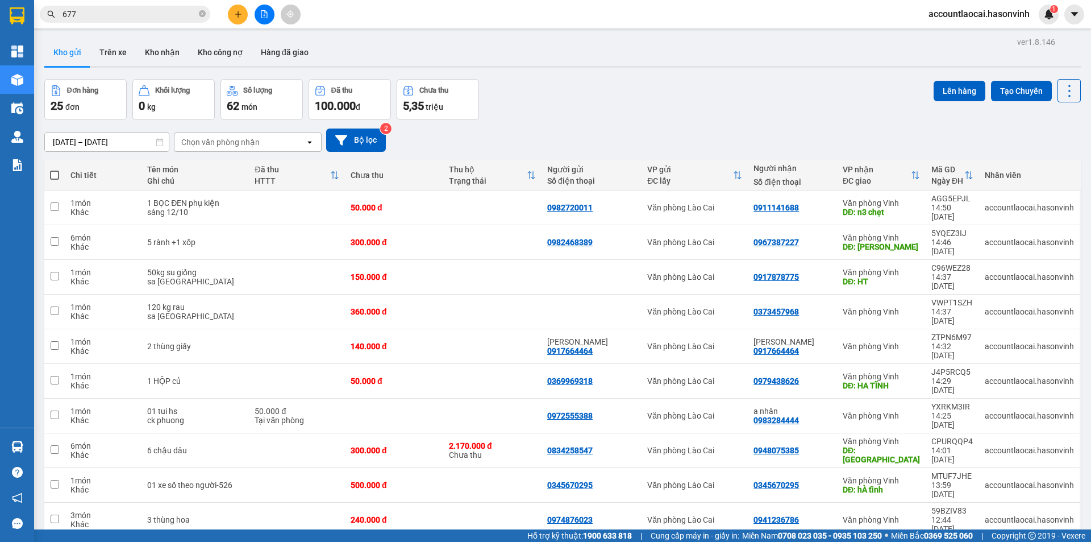
drag, startPoint x: 226, startPoint y: 18, endPoint x: 233, endPoint y: 18, distance: 6.8
click at [232, 18] on div at bounding box center [264, 15] width 85 height 20
click at [233, 18] on button at bounding box center [238, 15] width 20 height 20
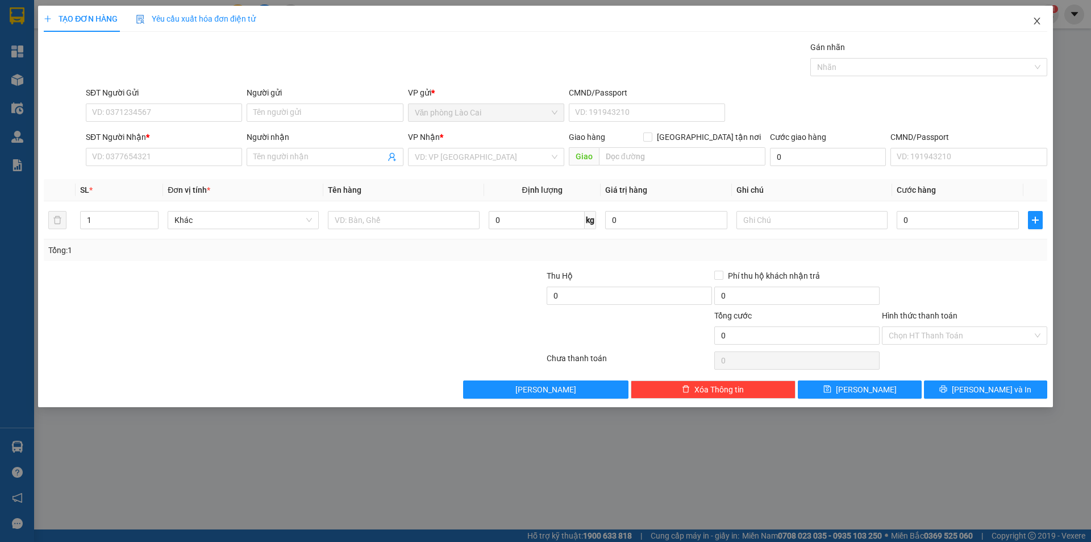
click at [1038, 19] on icon "close" at bounding box center [1037, 20] width 9 height 9
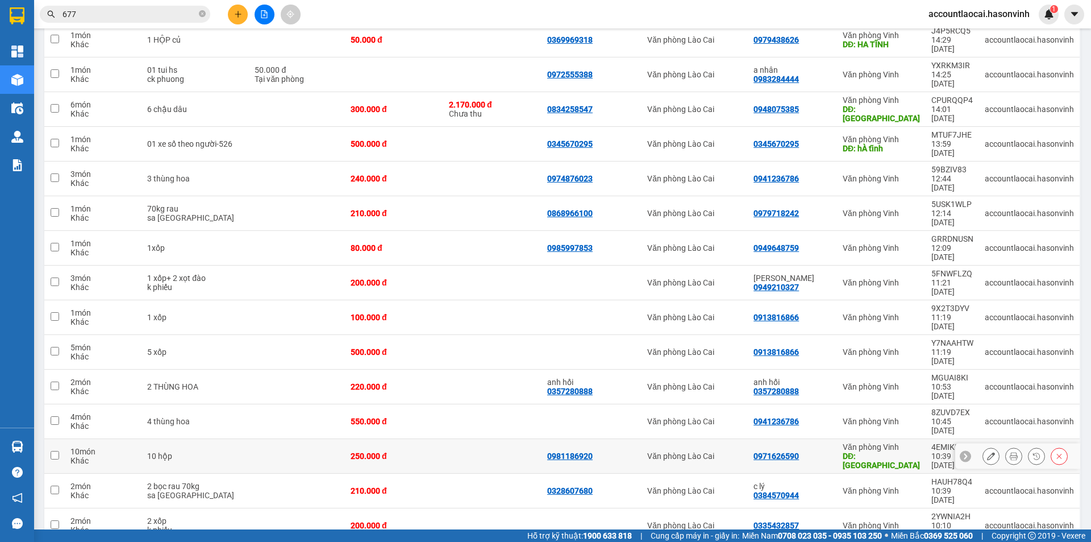
scroll to position [284, 0]
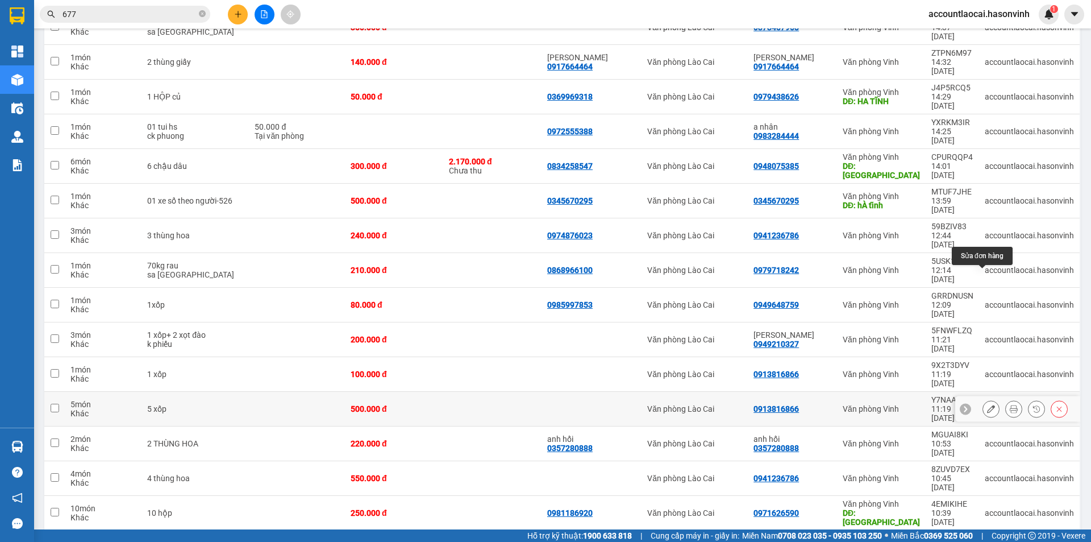
click at [989, 399] on button at bounding box center [991, 409] width 16 height 20
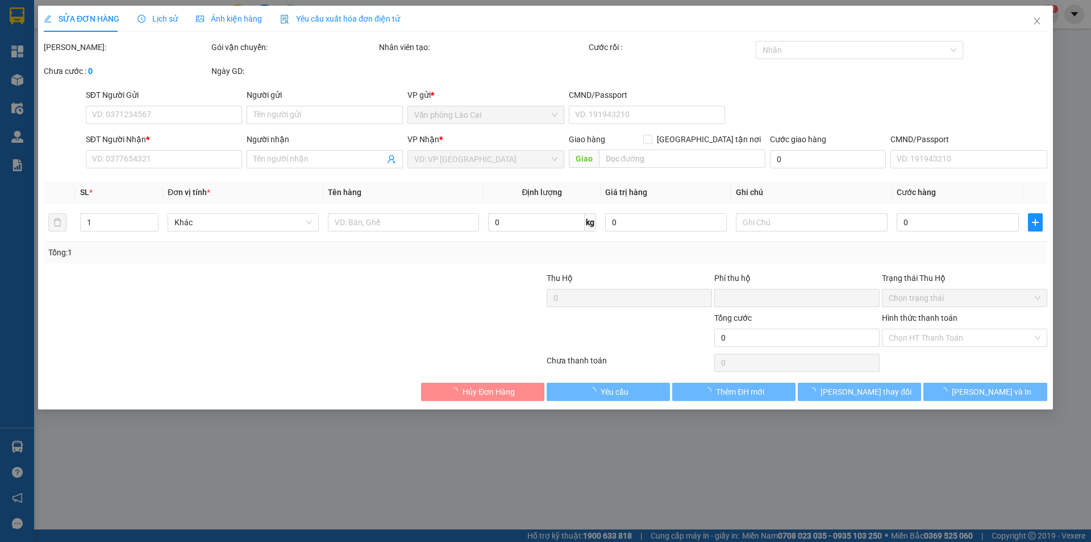
type input "0913816866"
type input "0"
type input "500.000"
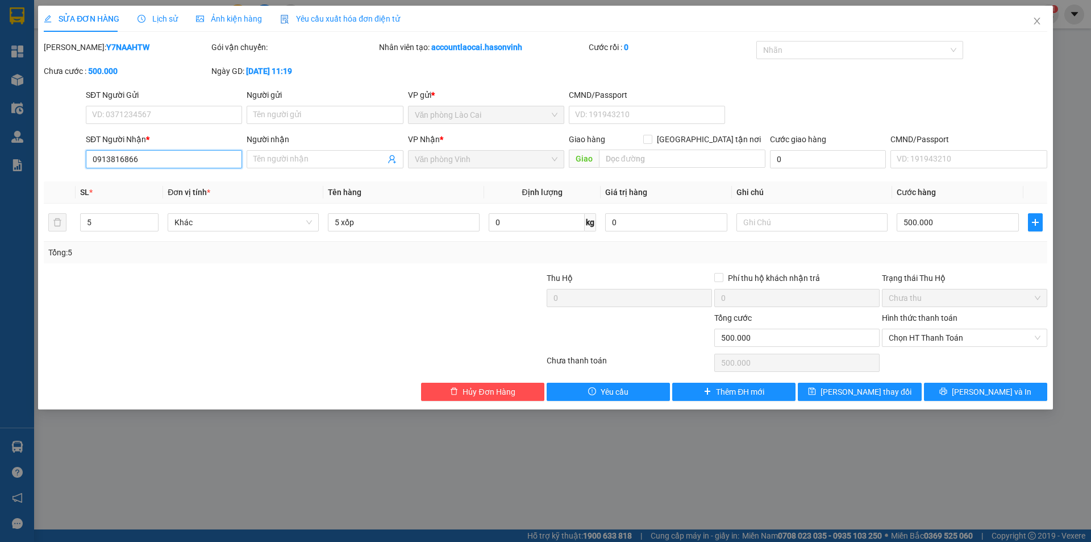
click at [145, 165] on input "0913816866" at bounding box center [164, 159] width 156 height 18
drag, startPoint x: 144, startPoint y: 165, endPoint x: 68, endPoint y: 161, distance: 76.3
click at [68, 161] on div "SĐT Người Nhận * 09138168666 09138168666 Người nhận Tên người nhận VP Nhận * Vă…" at bounding box center [546, 153] width 1006 height 40
click at [152, 177] on div "0964808677 - [PERSON_NAME]" at bounding box center [164, 182] width 143 height 13
type input "0964808677"
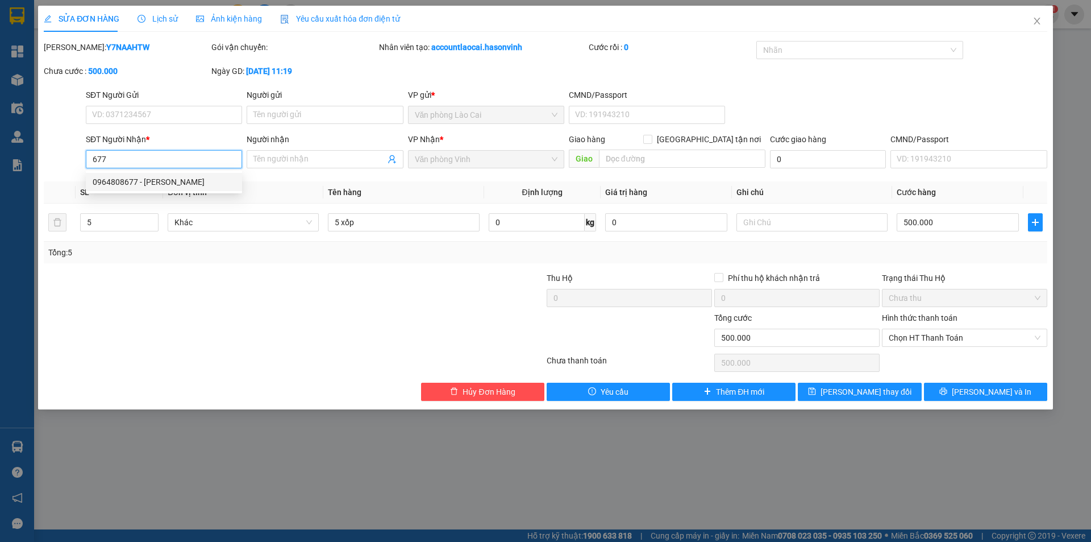
type input "[PERSON_NAME]"
type input "0964808677"
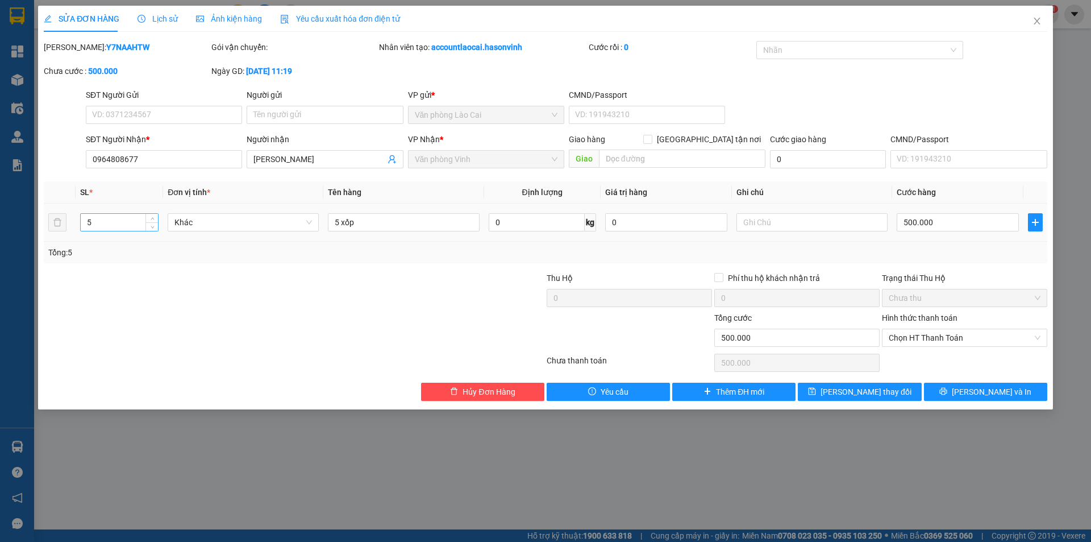
click at [126, 223] on input "5" at bounding box center [119, 222] width 77 height 17
type input "10"
click at [385, 217] on input "5 xốp" at bounding box center [403, 222] width 151 height 18
type input "5 xốp +5 thùng"
click at [963, 223] on input "500.000" at bounding box center [958, 222] width 122 height 18
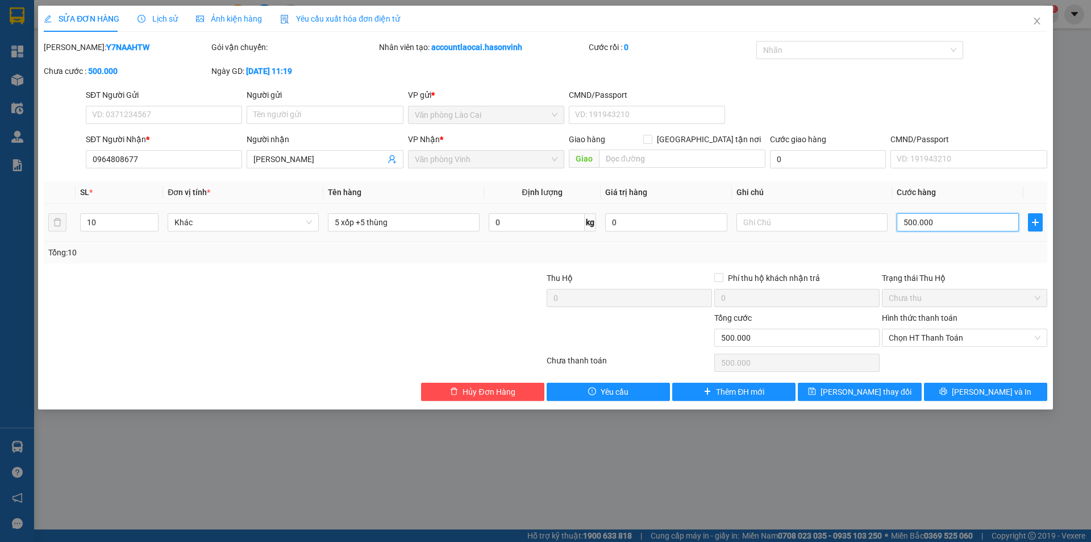
type input "7"
type input "75"
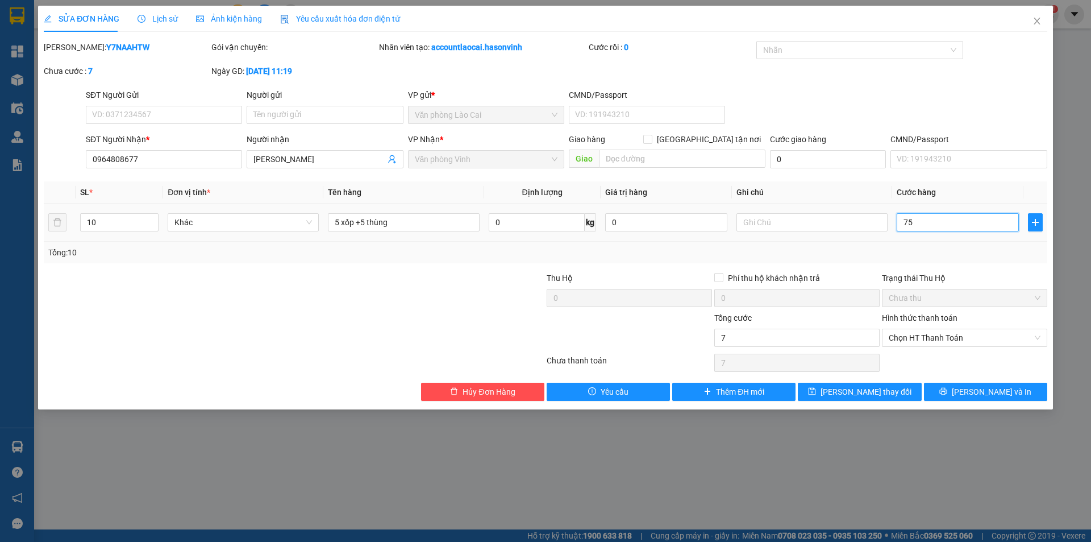
type input "75"
type input "750"
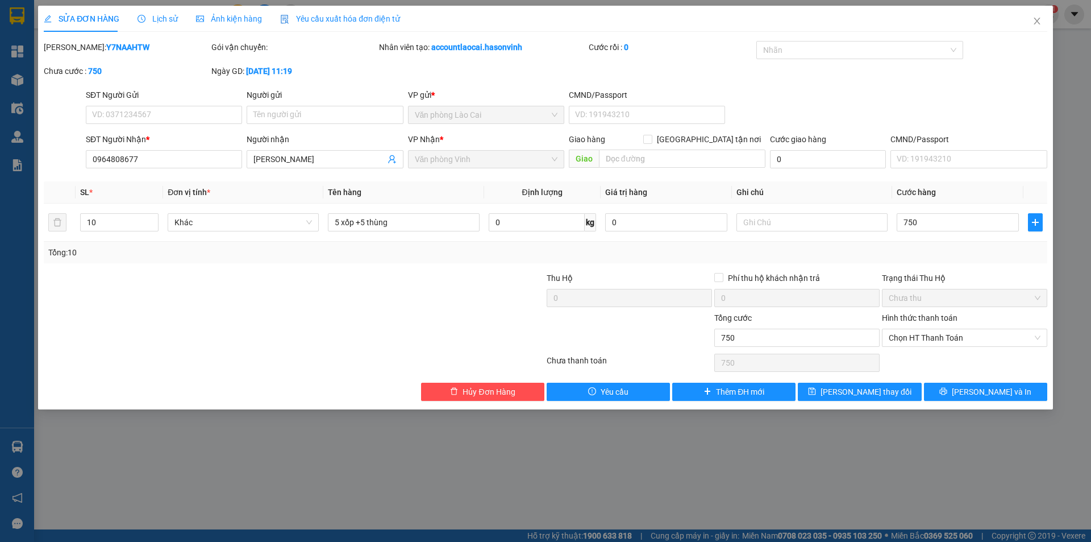
click at [973, 256] on div "Tổng: 10" at bounding box center [545, 252] width 995 height 13
type input "750.000"
click at [507, 160] on span "Văn phòng Vinh" at bounding box center [486, 159] width 143 height 17
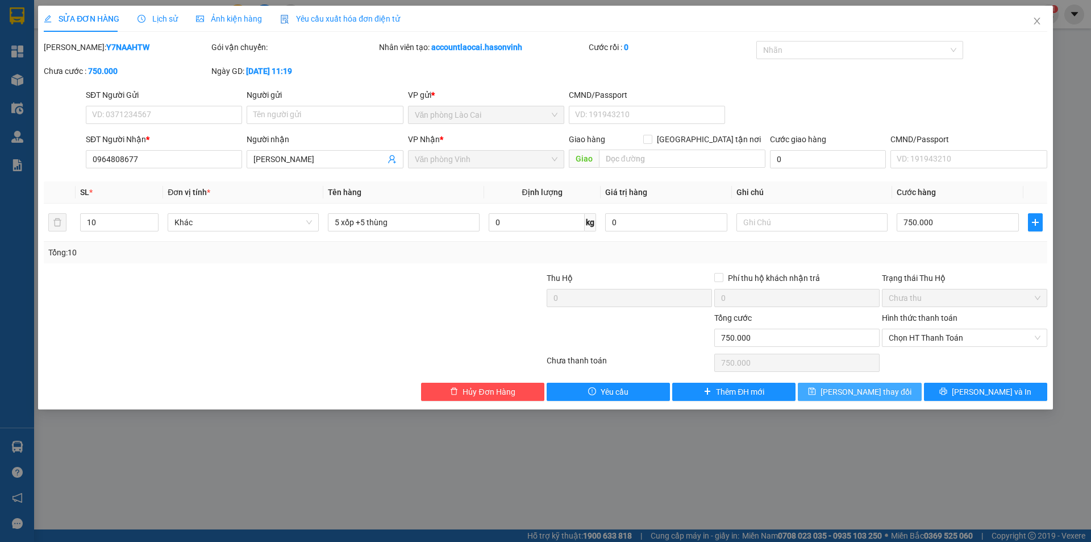
click at [863, 388] on span "[PERSON_NAME] thay đổi" at bounding box center [866, 391] width 91 height 13
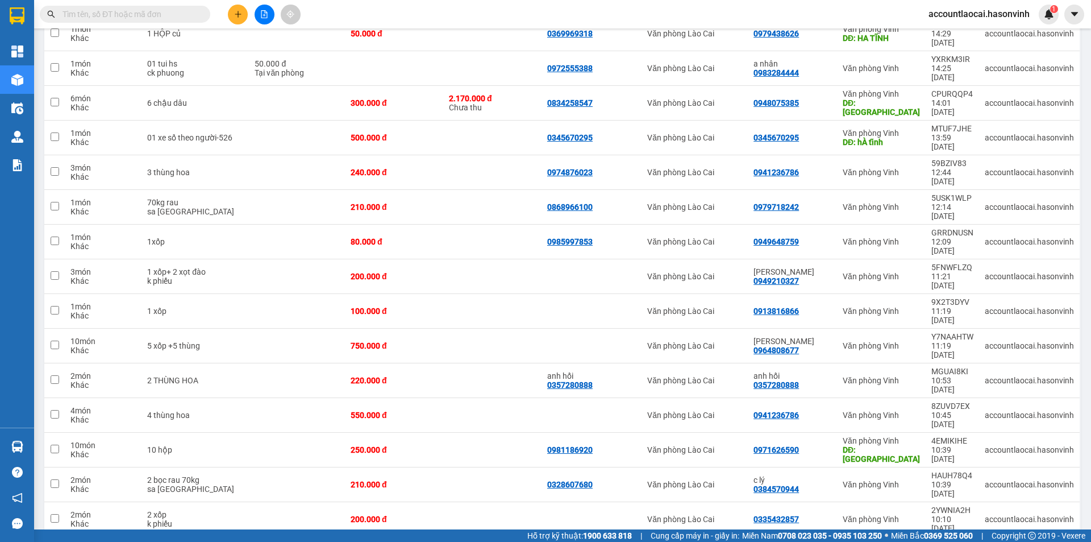
scroll to position [120, 0]
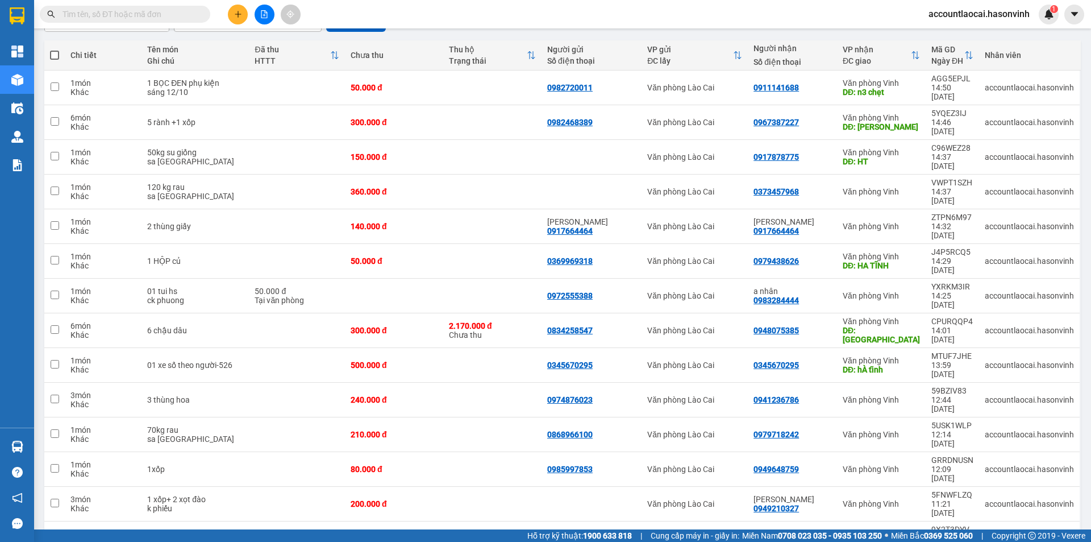
click at [236, 13] on icon "plus" at bounding box center [238, 14] width 8 height 8
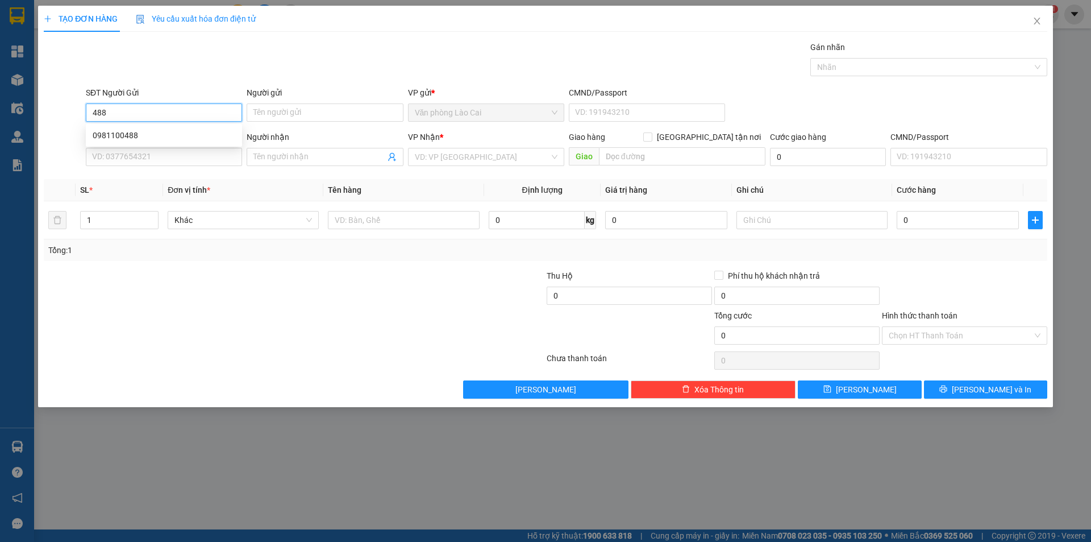
click at [131, 113] on input "488" at bounding box center [164, 112] width 156 height 18
click at [135, 140] on div "0981100488" at bounding box center [164, 135] width 143 height 13
type input "0981100488"
type input "0976968988"
type input "Hương Sơn"
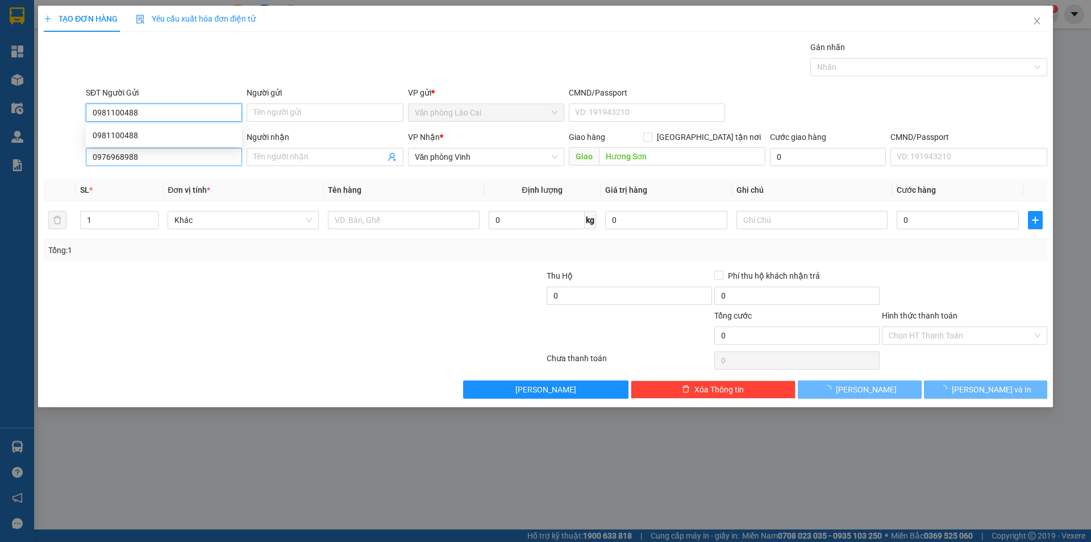
type input "60.000"
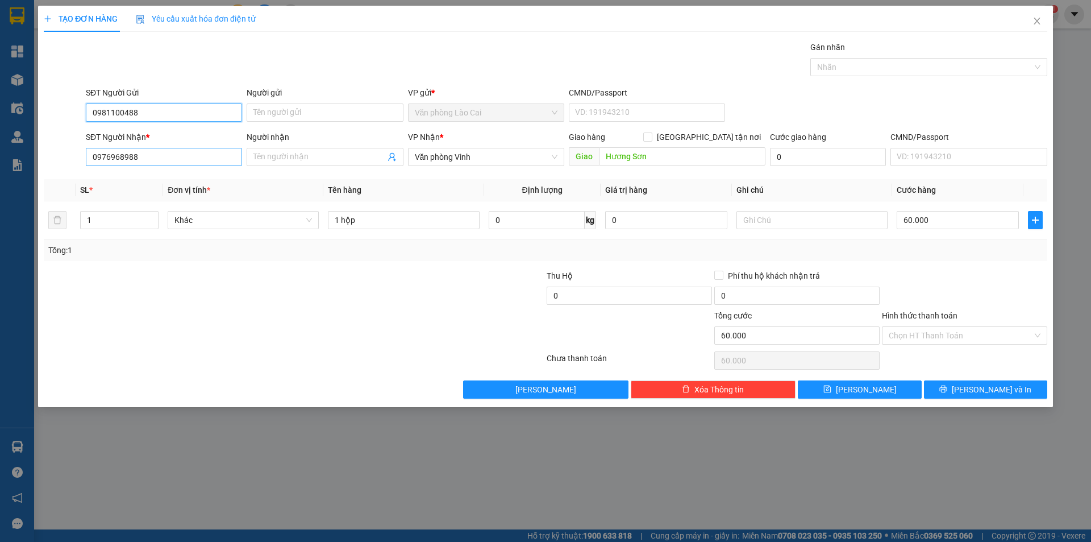
type input "0981100488"
click at [145, 161] on input "0976968988" at bounding box center [164, 157] width 156 height 18
drag, startPoint x: 143, startPoint y: 158, endPoint x: 0, endPoint y: 136, distance: 144.9
click at [0, 136] on div "TẠO ĐƠN HÀNG Yêu cầu xuất hóa đơn điện tử Transit Pickup Surcharge Ids Transit …" at bounding box center [545, 271] width 1091 height 542
click at [122, 174] on div "0986998047" at bounding box center [164, 179] width 143 height 13
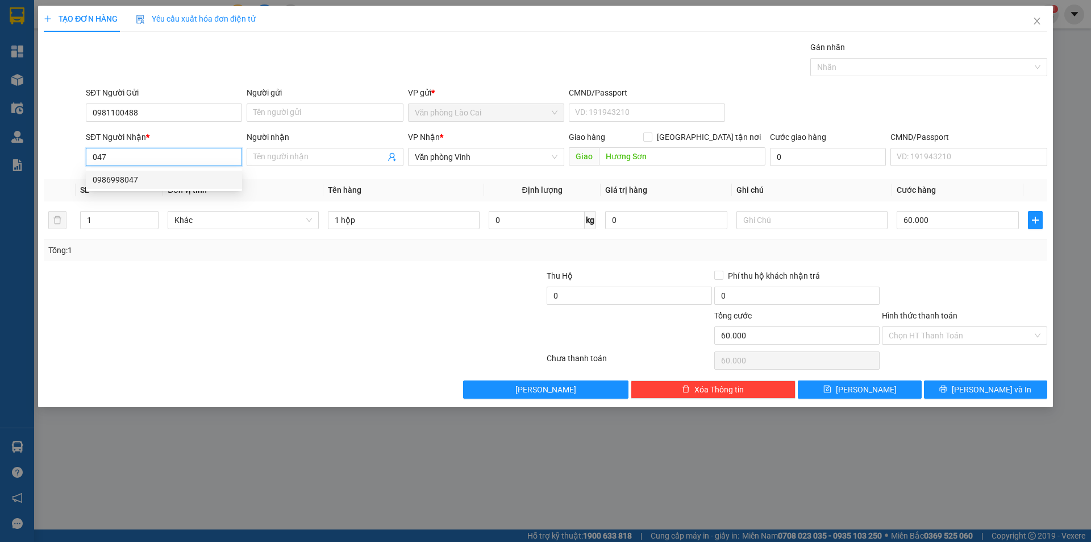
type input "0986998047"
type input "hà tĩnh"
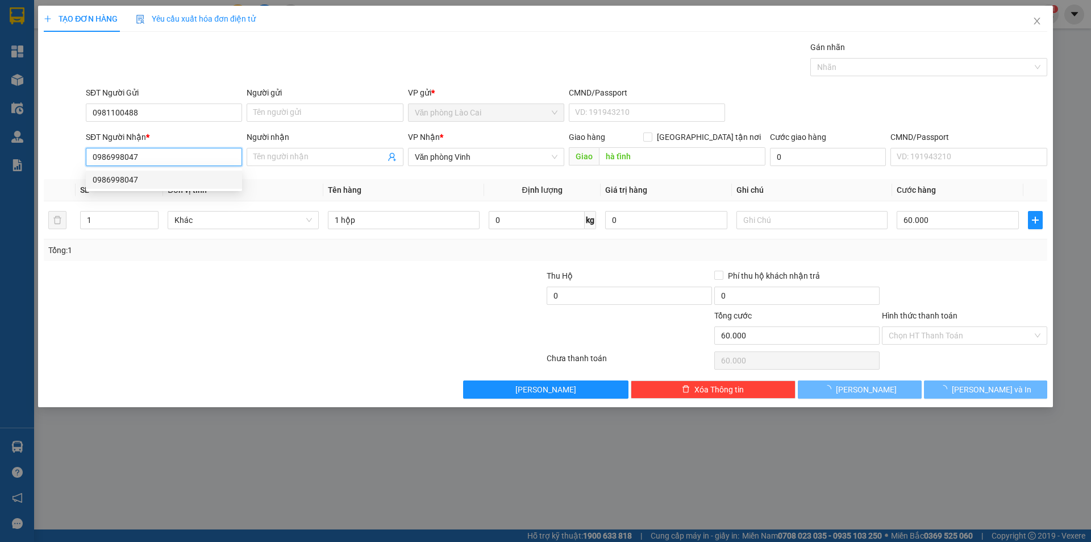
type input "220.000"
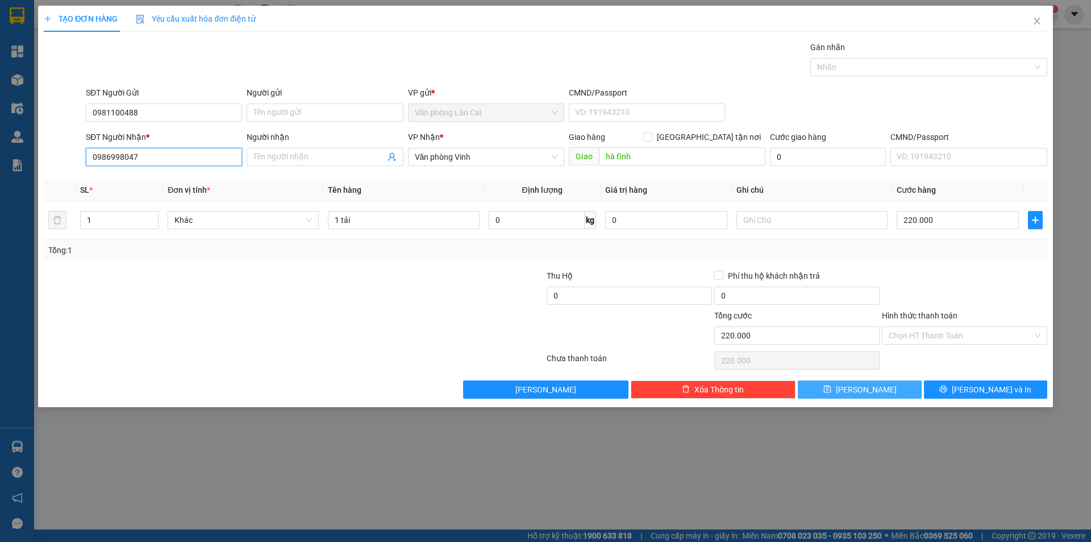
type input "0986998047"
click at [829, 391] on button "[PERSON_NAME]" at bounding box center [859, 389] width 123 height 18
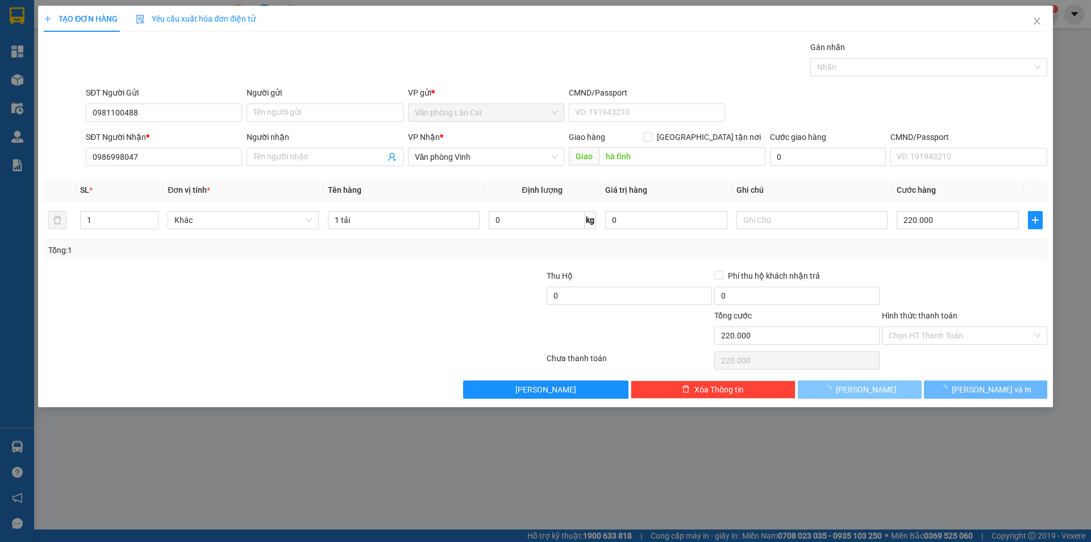
type input "0"
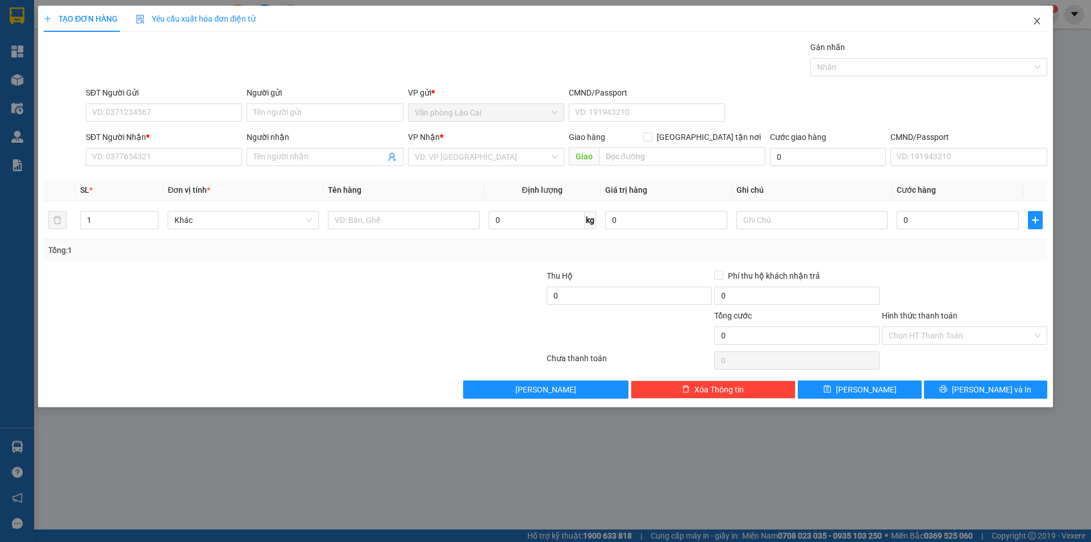
click at [1042, 26] on span "Close" at bounding box center [1037, 22] width 32 height 32
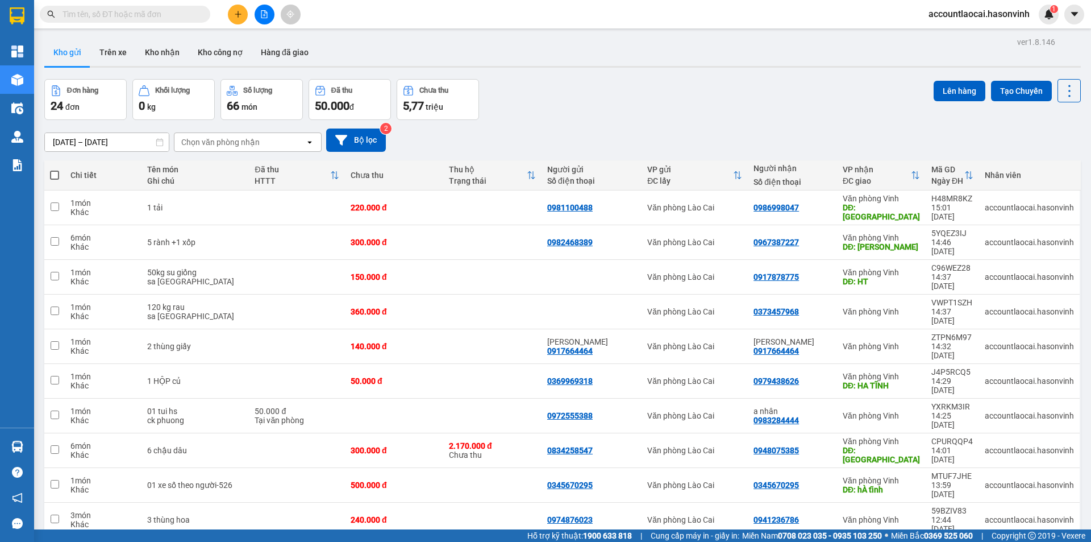
click at [138, 17] on input "text" at bounding box center [130, 14] width 134 height 13
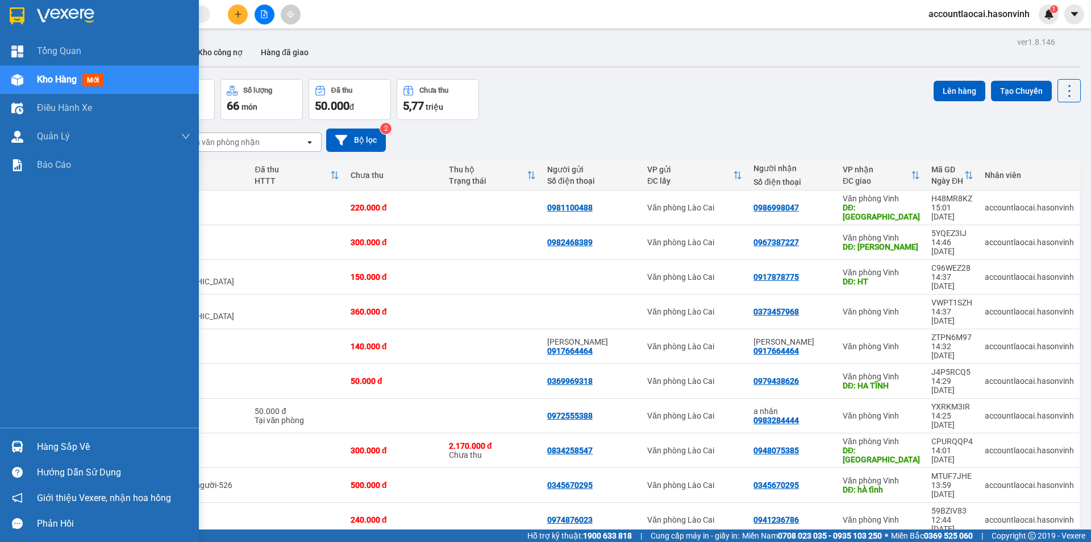
click at [22, 75] on img at bounding box center [17, 80] width 12 height 12
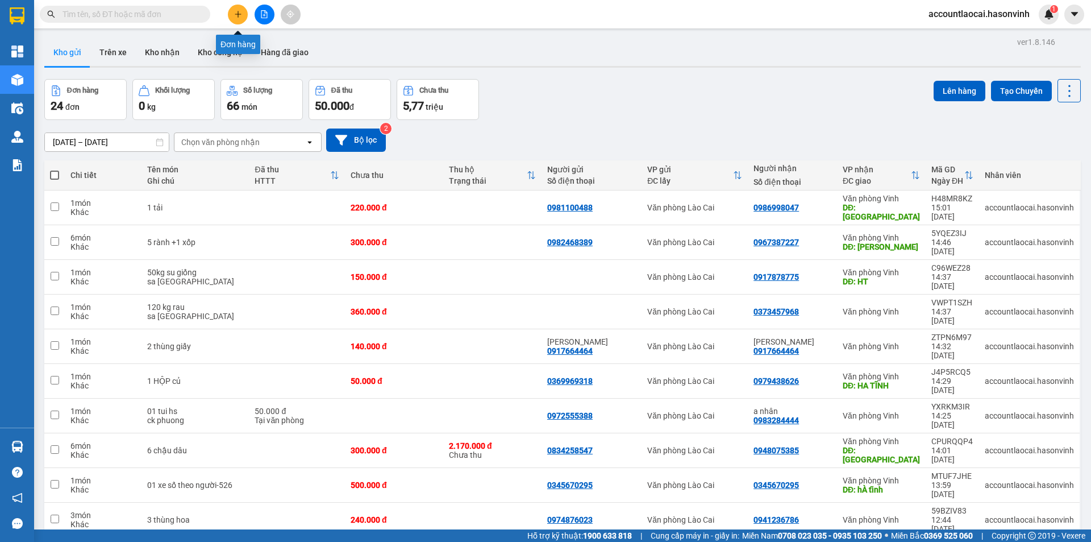
click at [239, 14] on icon "plus" at bounding box center [238, 14] width 6 height 1
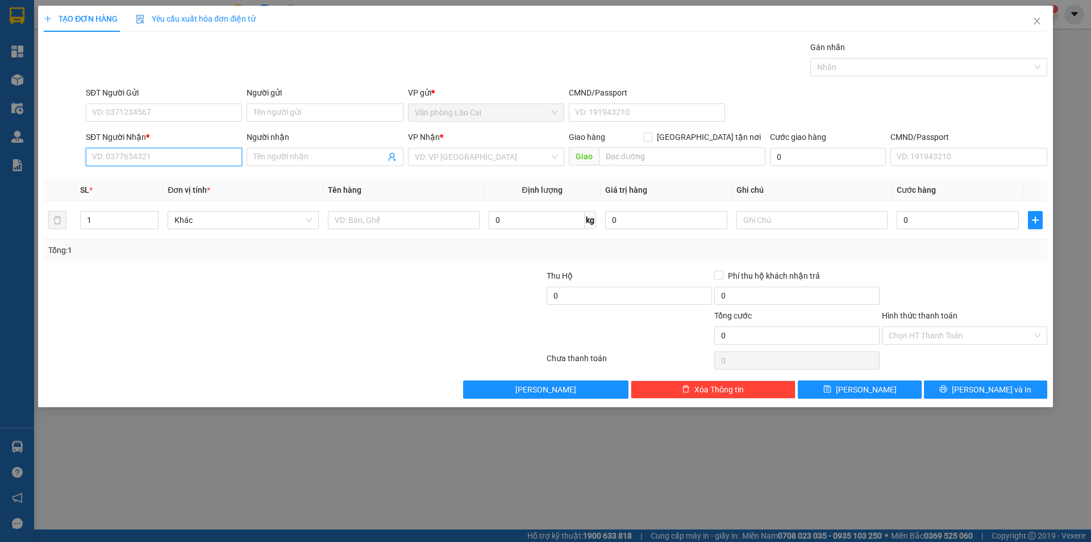
click at [164, 155] on input "SĐT Người Nhận *" at bounding box center [164, 157] width 156 height 18
click at [188, 117] on input "SĐT Người Gửi" at bounding box center [164, 112] width 156 height 18
type input "0357951598"
click at [165, 131] on div "0357951598" at bounding box center [164, 135] width 143 height 13
type input "0888664234"
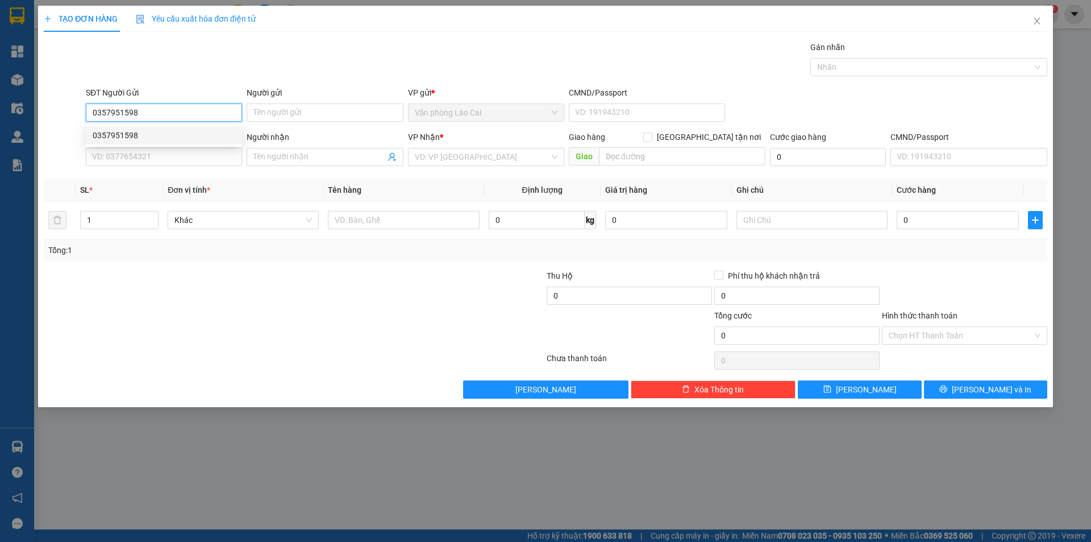
type input "HT"
type input "180.000"
type input "0357951598"
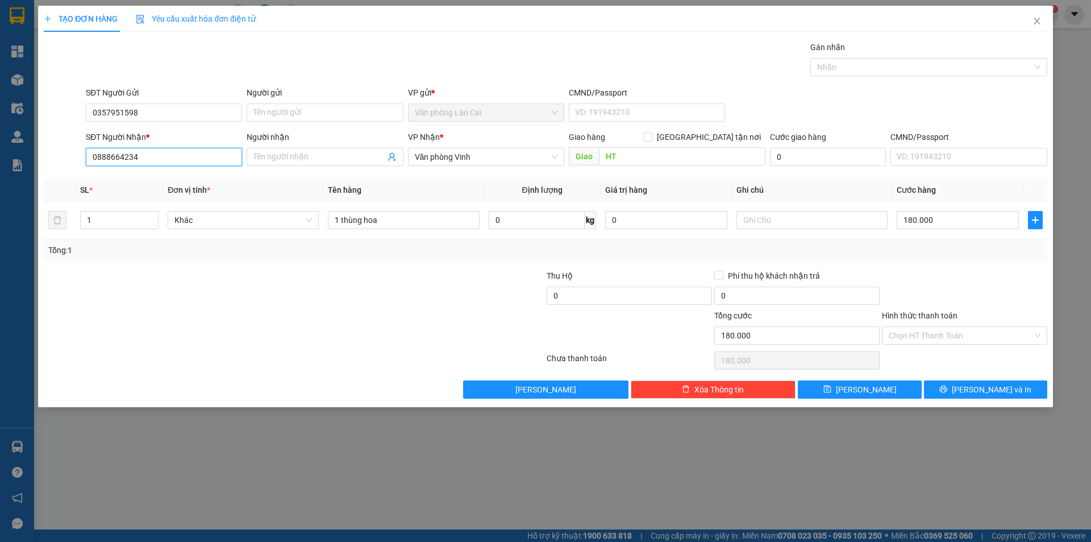
click at [157, 157] on input "0888664234" at bounding box center [164, 157] width 156 height 18
drag, startPoint x: 157, startPoint y: 157, endPoint x: 89, endPoint y: 143, distance: 69.6
click at [89, 143] on div "SĐT Người Nhận * 0888664234" at bounding box center [164, 151] width 156 height 40
type input "0941236786"
click at [146, 171] on div "0941236786" at bounding box center [164, 180] width 156 height 18
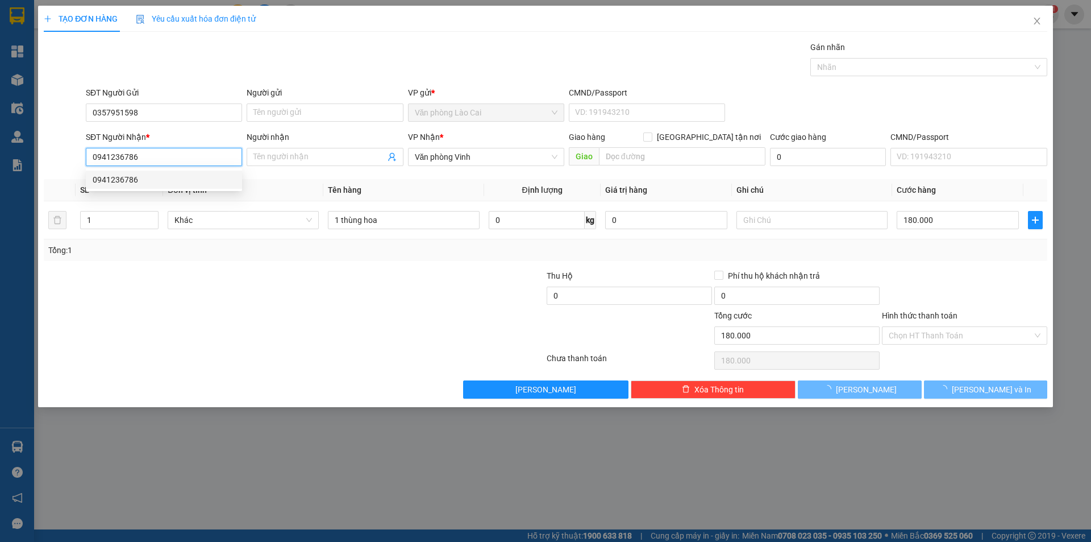
type input "240.000"
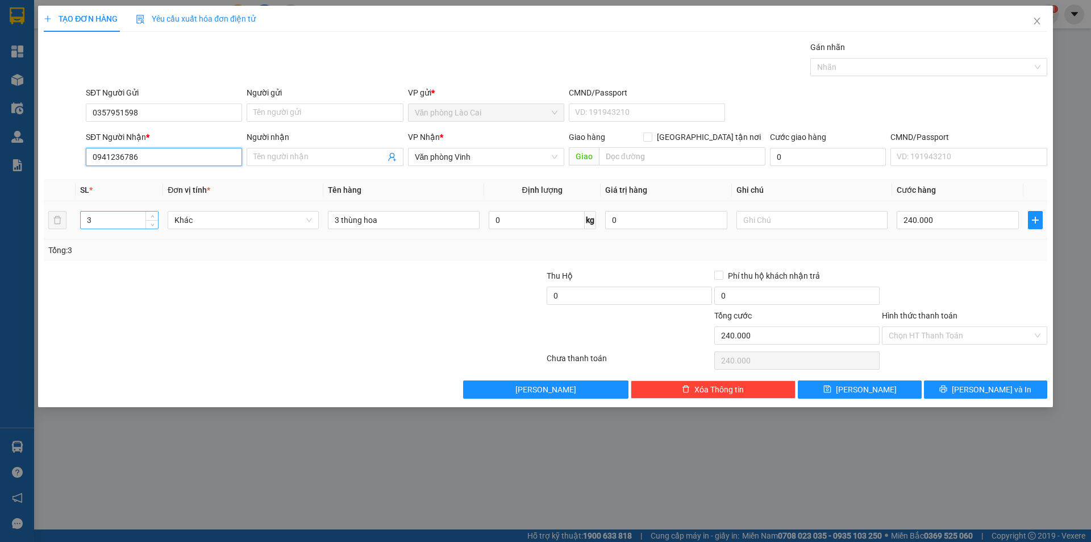
type input "0941236786"
click at [121, 215] on input "3" at bounding box center [119, 219] width 77 height 17
click at [65, 214] on tr "3 Khác 3 thùng hoa 0 kg 0 240.000" at bounding box center [546, 220] width 1004 height 38
click at [110, 218] on input "3" at bounding box center [119, 219] width 77 height 17
click at [104, 223] on input "3" at bounding box center [119, 219] width 77 height 17
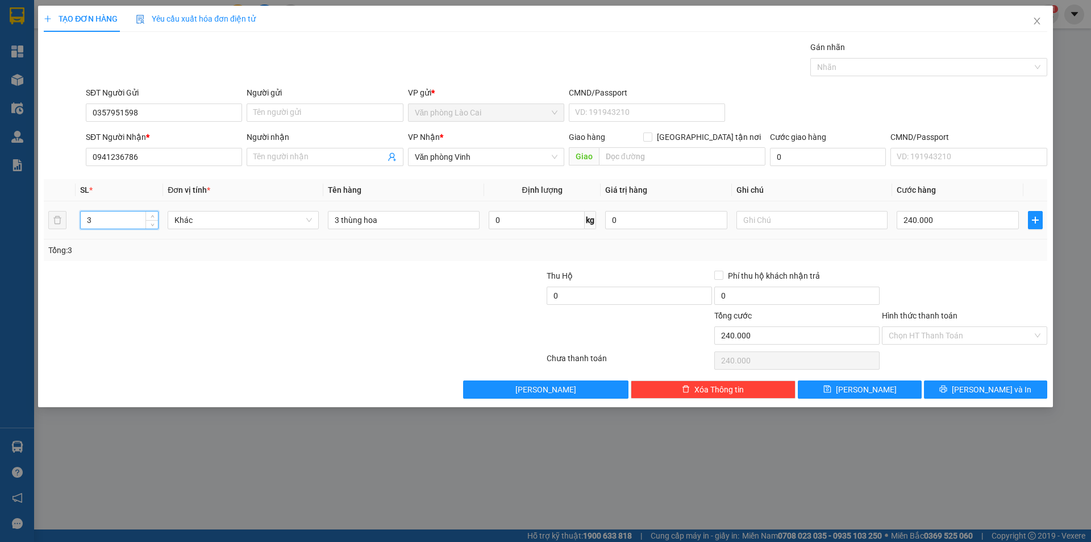
click at [102, 226] on input "3" at bounding box center [119, 219] width 77 height 17
click at [106, 225] on input "3" at bounding box center [119, 219] width 77 height 17
click at [423, 272] on div at bounding box center [462, 289] width 168 height 40
click at [473, 268] on div "Transit Pickup Surcharge Ids Transit Deliver Surcharge Ids Transit Deliver Surc…" at bounding box center [546, 220] width 1004 height 358
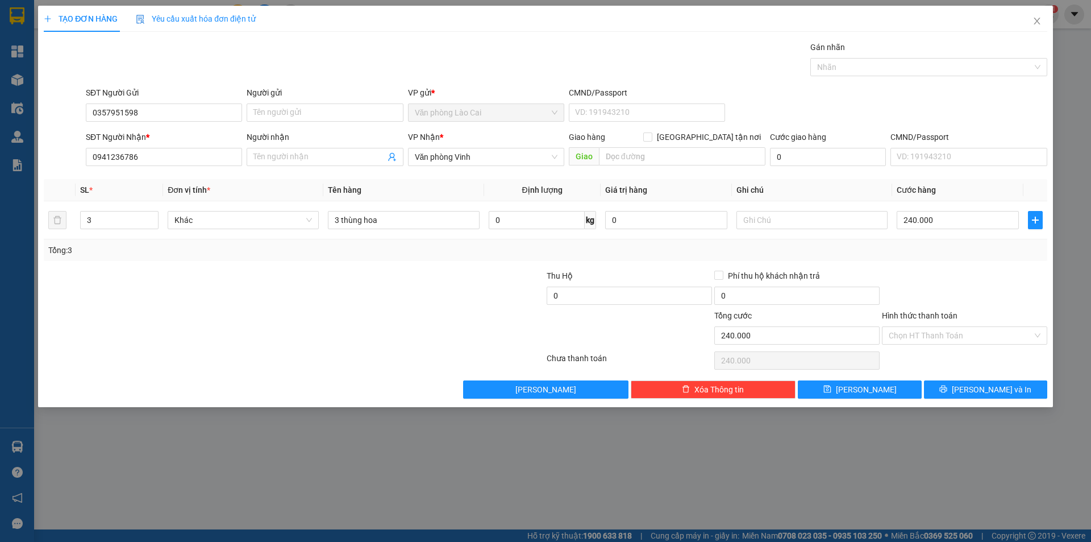
drag, startPoint x: 408, startPoint y: 255, endPoint x: 252, endPoint y: 255, distance: 156.3
click at [390, 254] on div "Tổng: 3" at bounding box center [234, 250] width 373 height 13
drag, startPoint x: 252, startPoint y: 255, endPoint x: 140, endPoint y: 234, distance: 113.4
click at [206, 246] on div "Tổng: 3" at bounding box center [234, 250] width 373 height 13
drag, startPoint x: 109, startPoint y: 216, endPoint x: 74, endPoint y: 213, distance: 34.3
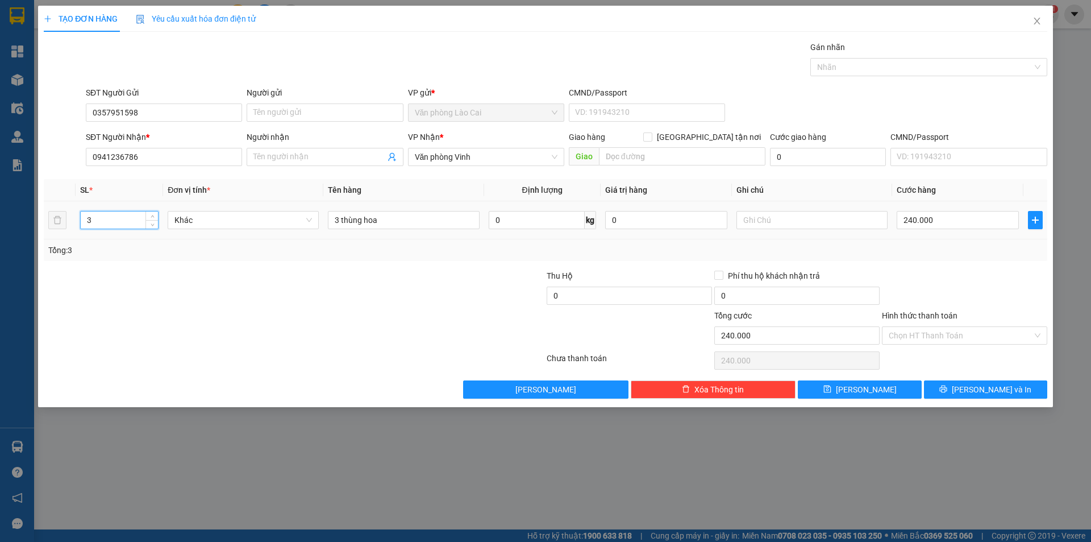
click at [75, 216] on tr "3 Khác 3 thùng hoa 0 kg 0 240.000" at bounding box center [546, 220] width 1004 height 38
type input "4"
drag, startPoint x: 339, startPoint y: 222, endPoint x: 307, endPoint y: 221, distance: 31.8
click at [307, 221] on tr "4 Khác 3 thùng hoa 0 kg 0 240.000" at bounding box center [546, 220] width 1004 height 38
type input "4 thùng hoa"
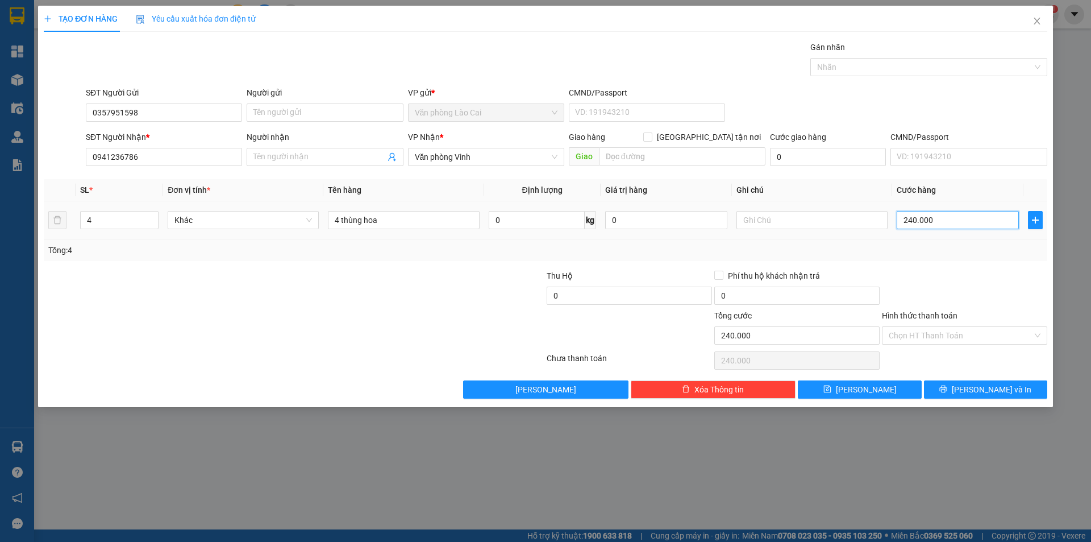
type input "0"
type input "240.000"
click at [1040, 19] on icon "close" at bounding box center [1037, 20] width 9 height 9
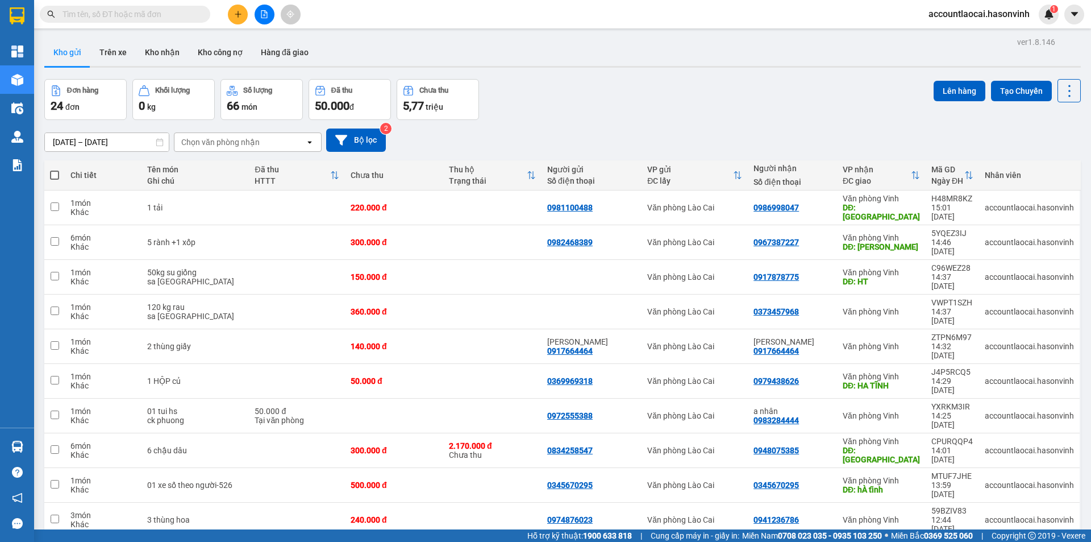
click at [154, 16] on input "text" at bounding box center [130, 14] width 134 height 13
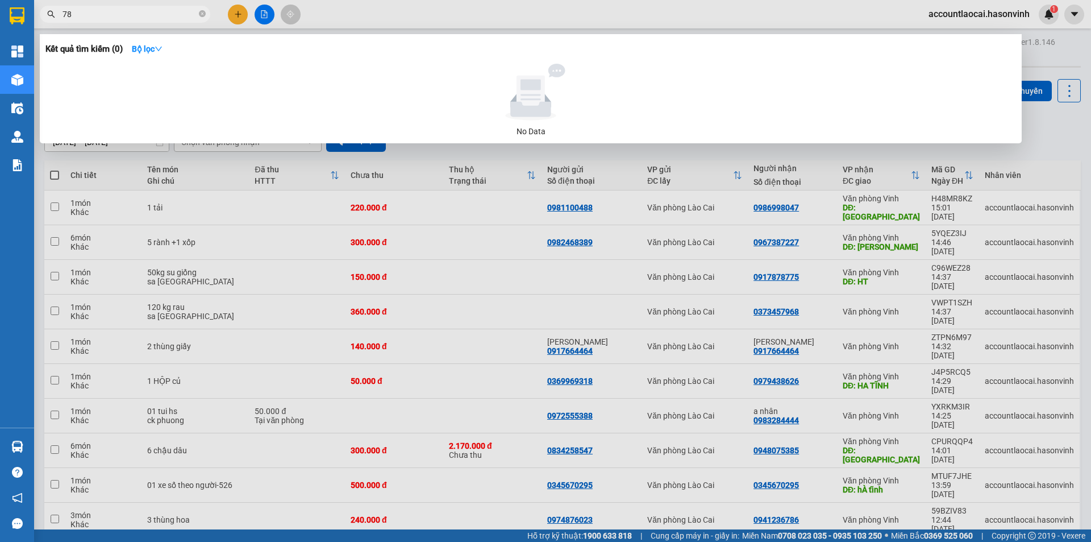
type input "786"
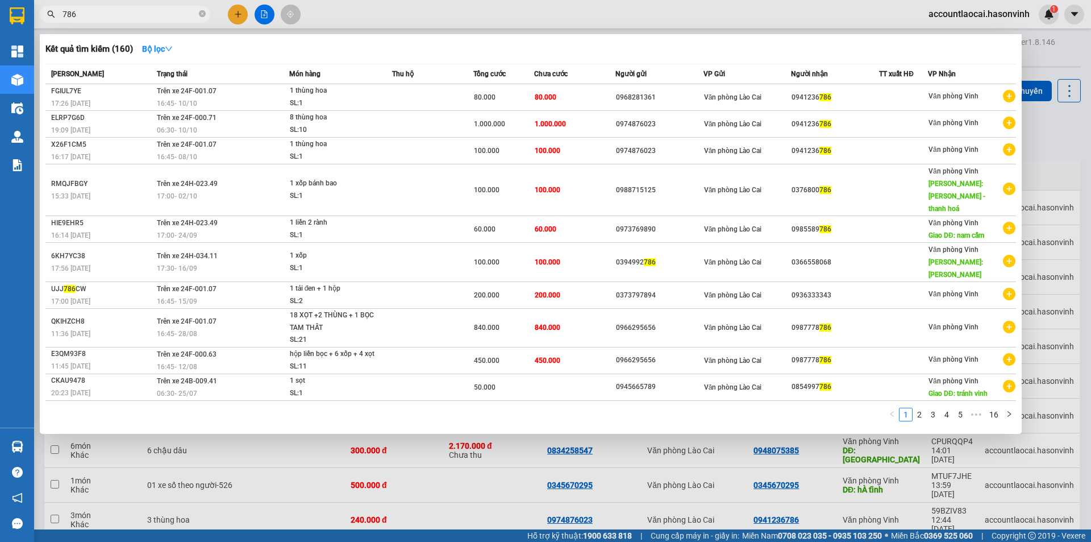
drag, startPoint x: 202, startPoint y: 11, endPoint x: 206, endPoint y: 18, distance: 7.7
click at [202, 12] on icon "close-circle" at bounding box center [202, 13] width 7 height 7
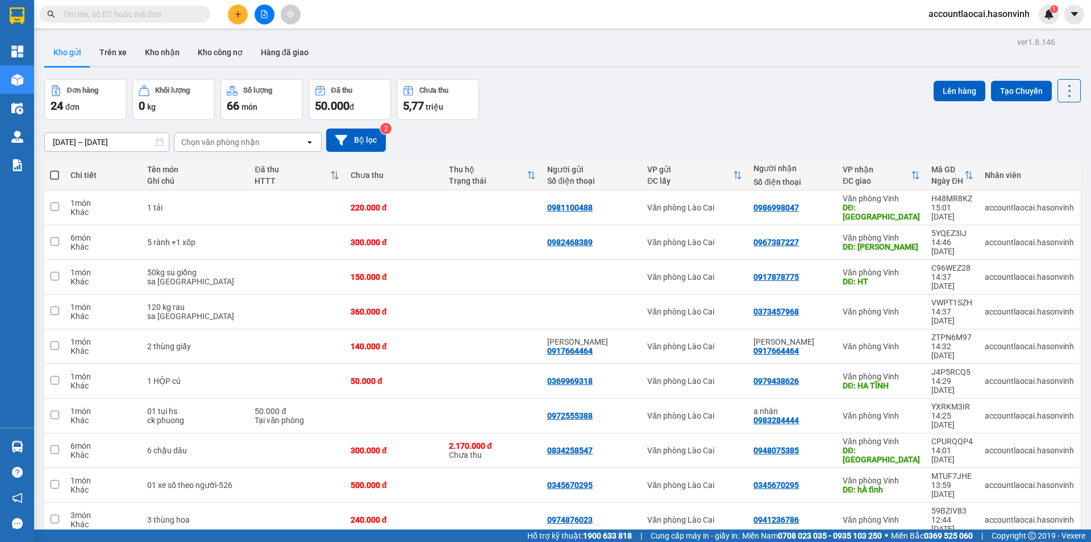
click at [242, 15] on icon "plus" at bounding box center [238, 14] width 8 height 8
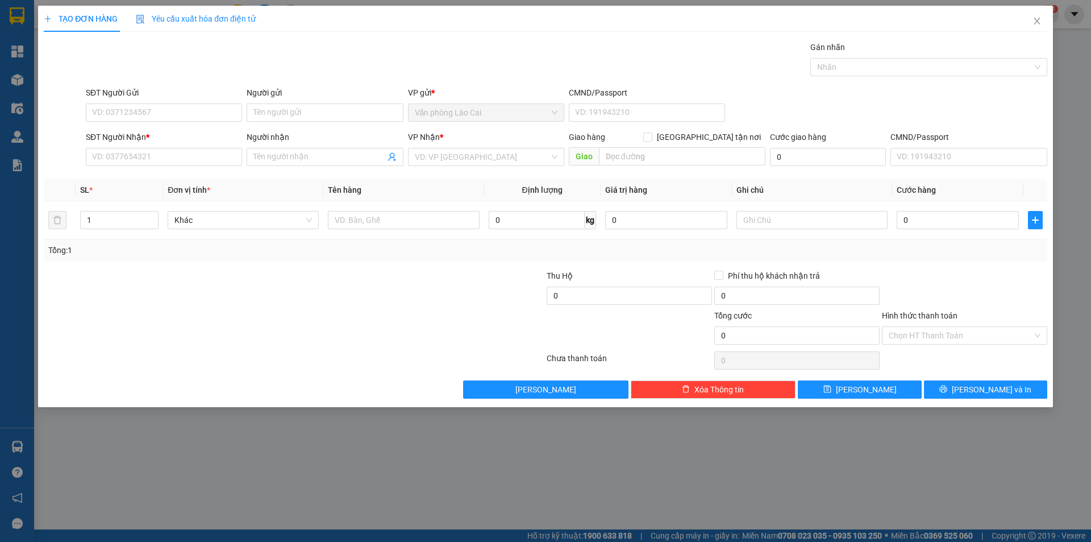
click at [140, 92] on div "SĐT Người Gửi" at bounding box center [164, 92] width 156 height 13
click at [140, 103] on input "SĐT Người Gửi" at bounding box center [164, 112] width 156 height 18
click at [137, 110] on input "SĐT Người Gửi" at bounding box center [164, 112] width 156 height 18
